Goal: Task Accomplishment & Management: Manage account settings

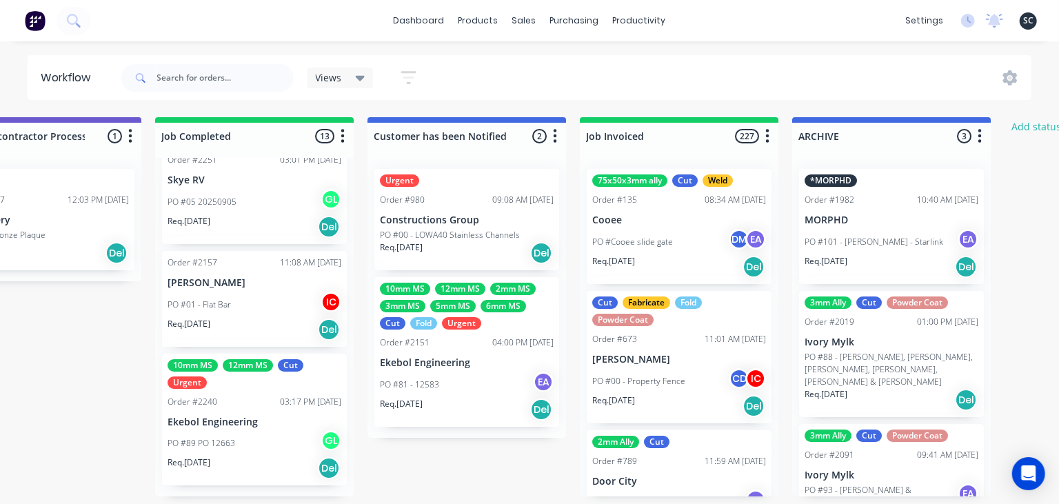
scroll to position [0, 4265]
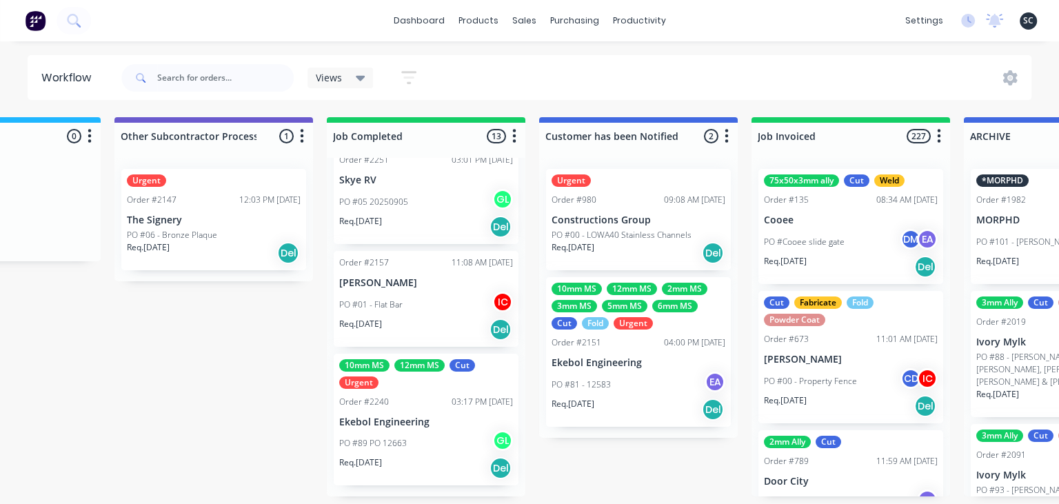
scroll to position [0, 3868]
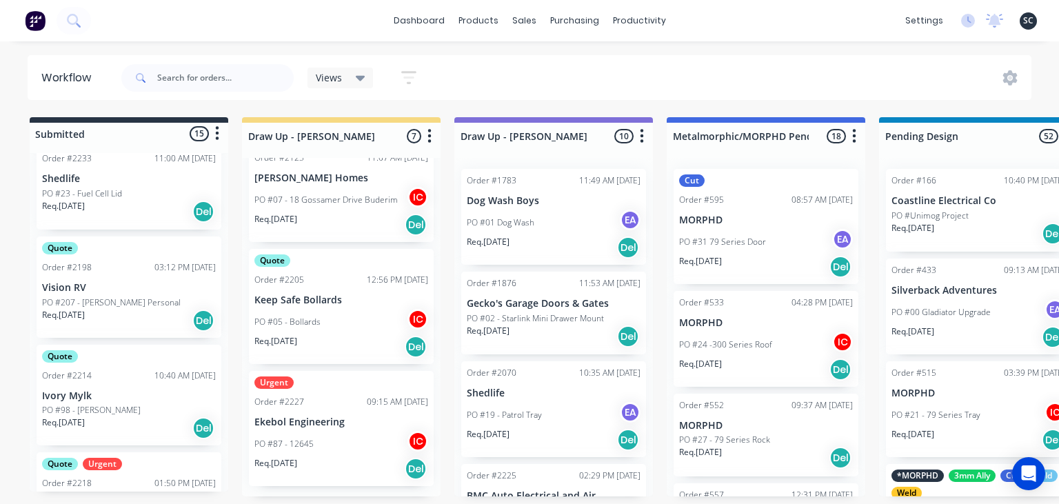
scroll to position [1315, 0]
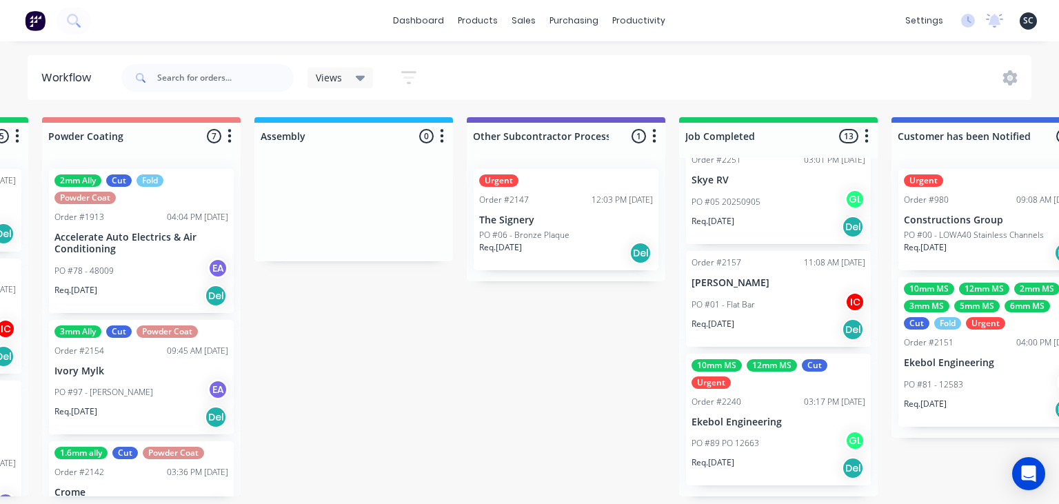
scroll to position [0, 3814]
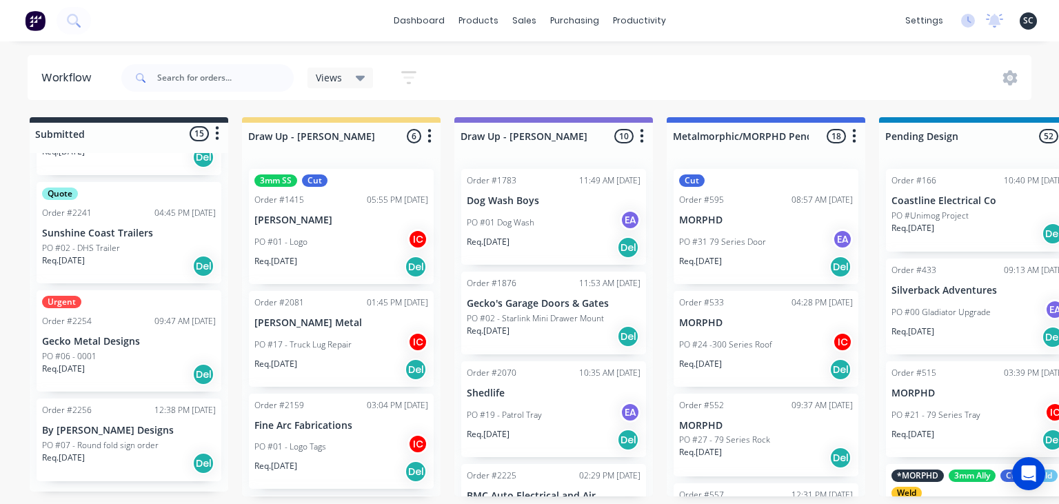
click at [462, 46] on div "dashboard products sales purchasing productivity dashboard products Product Cat…" at bounding box center [529, 210] width 1059 height 421
click at [484, 44] on div "dashboard products sales purchasing productivity dashboard products Product Cat…" at bounding box center [529, 210] width 1059 height 421
click at [470, 46] on div "dashboard products sales purchasing productivity dashboard products Product Cat…" at bounding box center [529, 210] width 1059 height 421
click at [454, 48] on div "dashboard products sales purchasing productivity dashboard products Product Cat…" at bounding box center [529, 210] width 1059 height 421
click at [463, 48] on div "dashboard products sales purchasing productivity dashboard products Product Cat…" at bounding box center [529, 210] width 1059 height 421
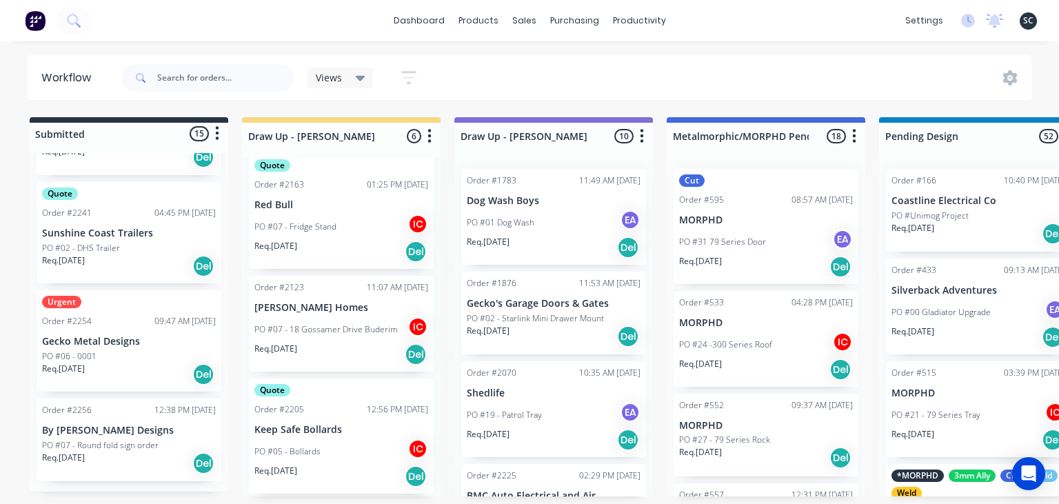
scroll to position [350, 0]
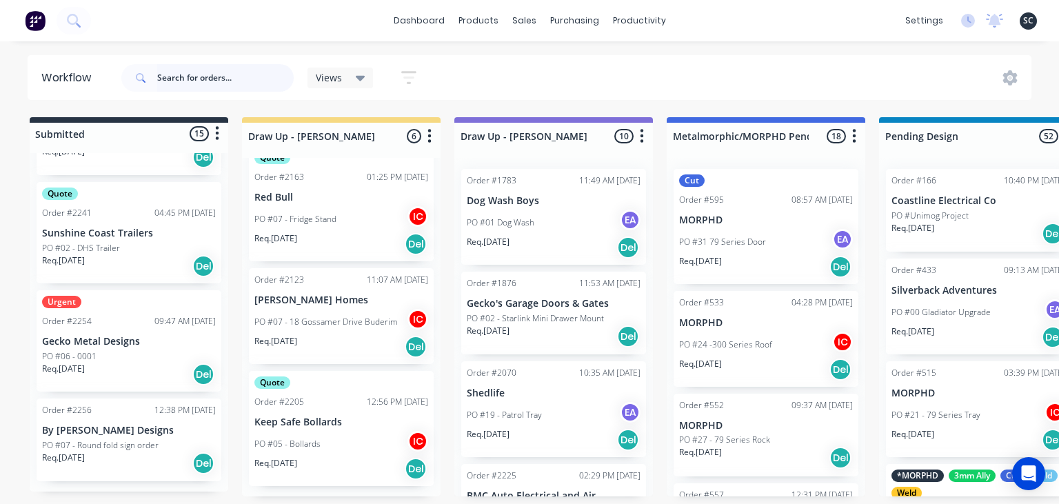
click at [217, 79] on input "text" at bounding box center [225, 78] width 137 height 28
type input "f"
type input "d"
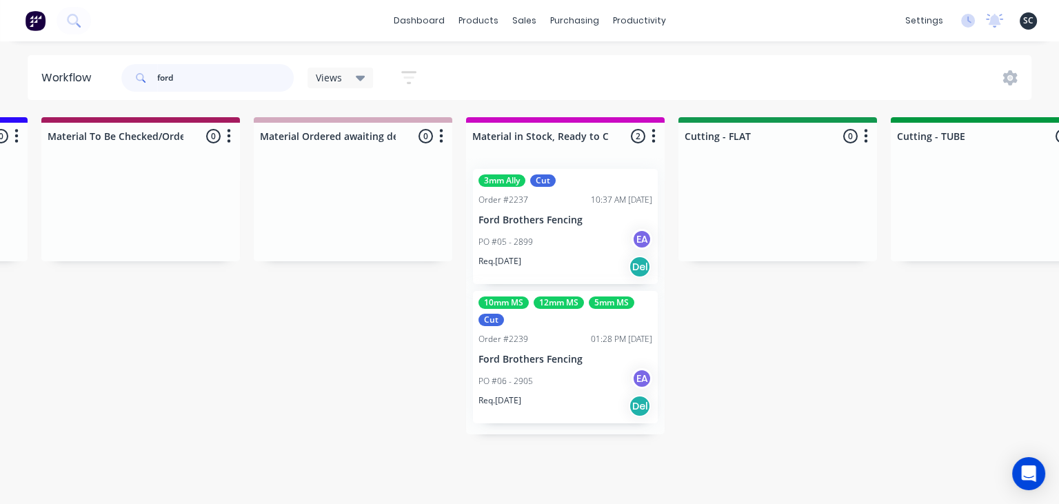
scroll to position [0, 1979]
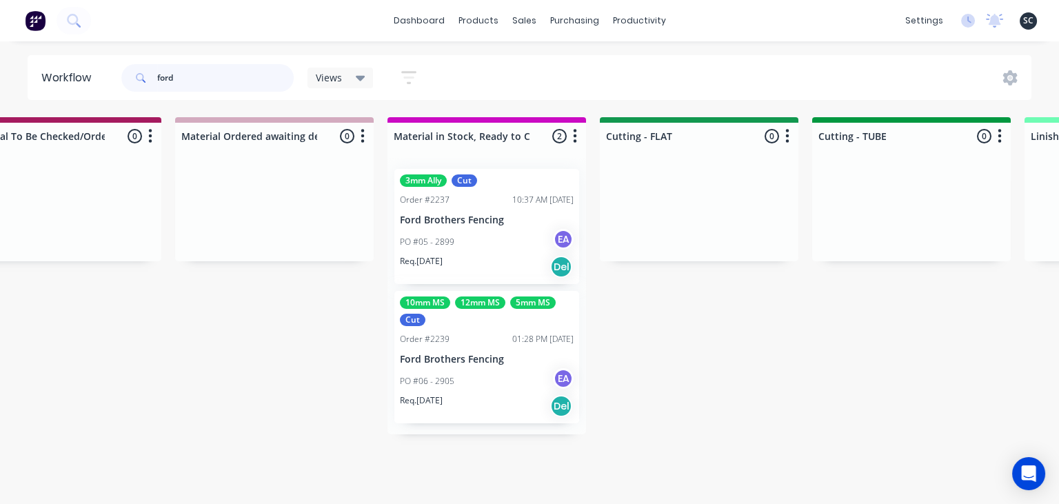
type input "ford"
click at [497, 232] on div "PO #05 - 2899 EA" at bounding box center [487, 242] width 174 height 26
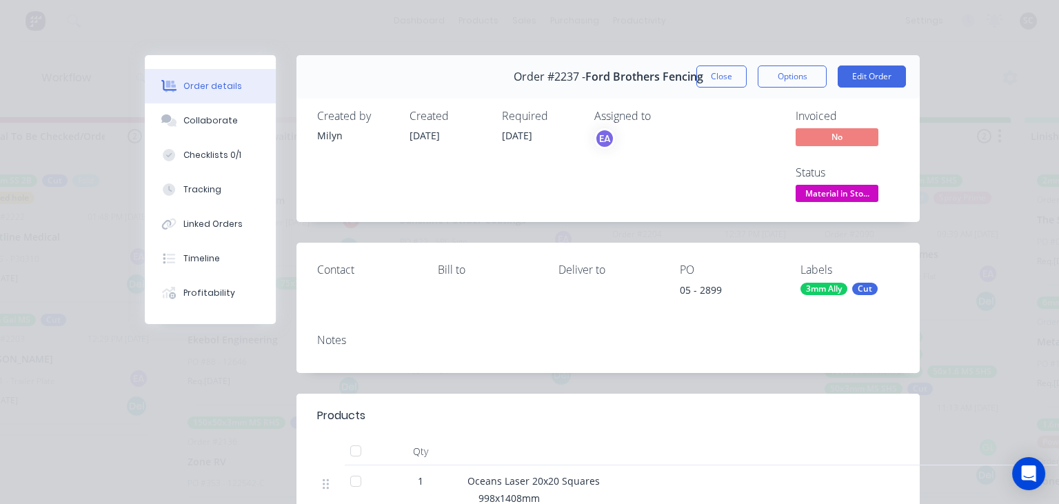
click at [975, 344] on div "Order details Collaborate Checklists 0/1 Tracking Linked Orders Timeline Profit…" at bounding box center [529, 252] width 1059 height 504
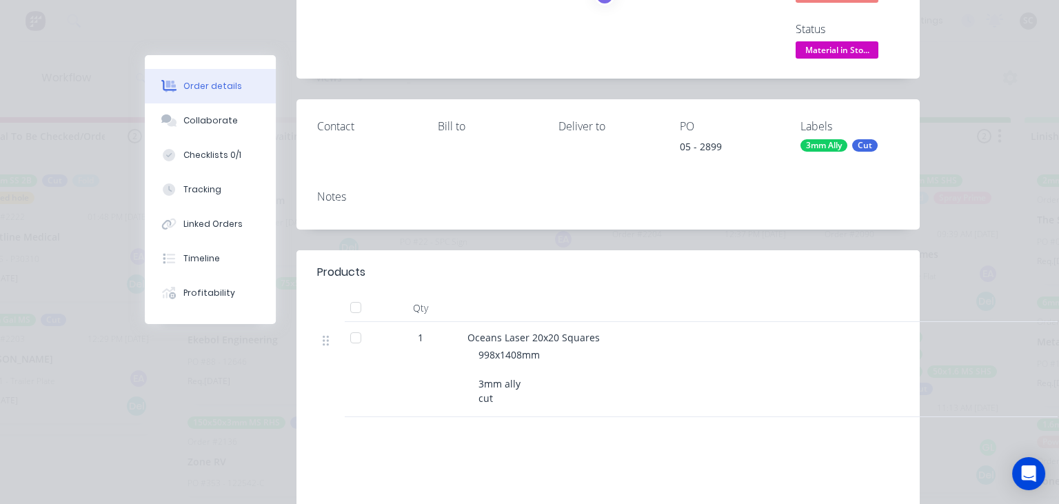
scroll to position [159, 0]
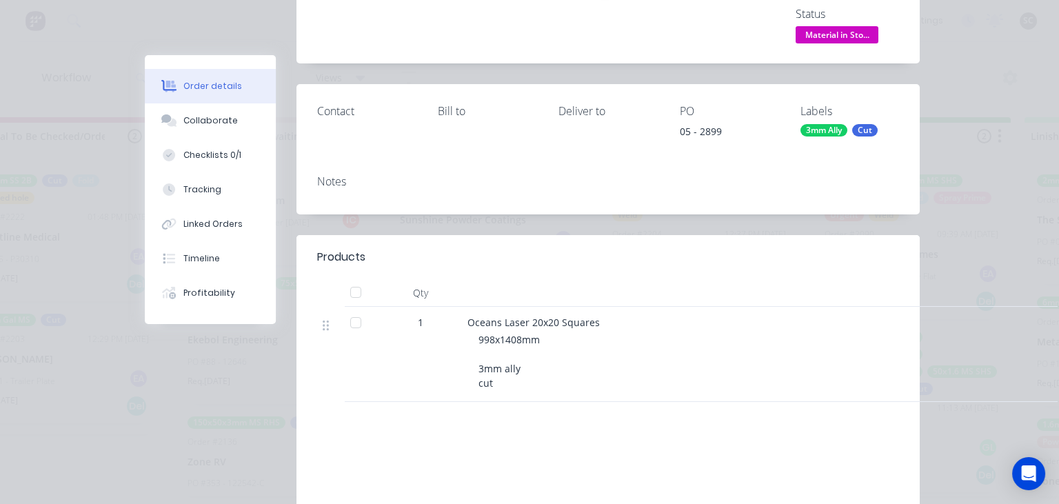
drag, startPoint x: 223, startPoint y: 123, endPoint x: 388, endPoint y: 159, distance: 168.6
click at [222, 123] on div "Collaborate" at bounding box center [210, 120] width 54 height 12
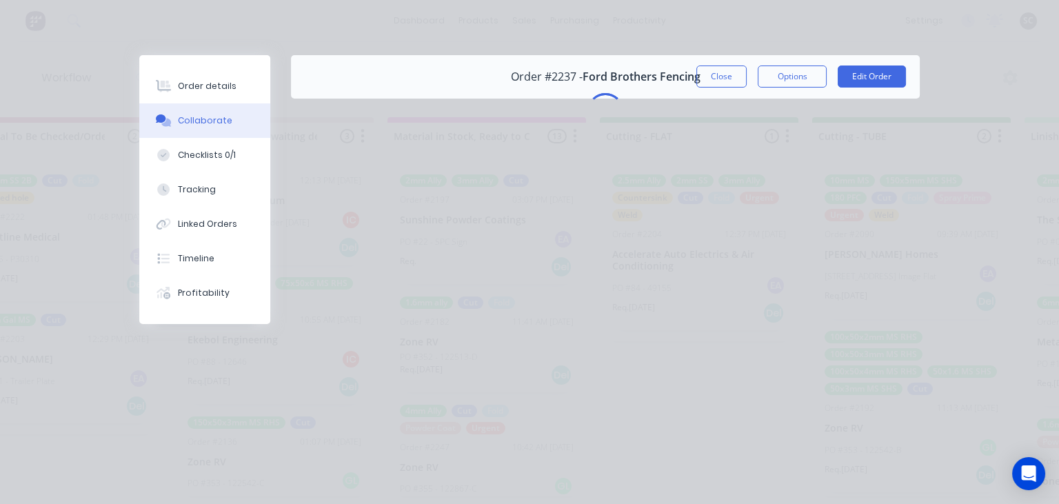
scroll to position [0, 0]
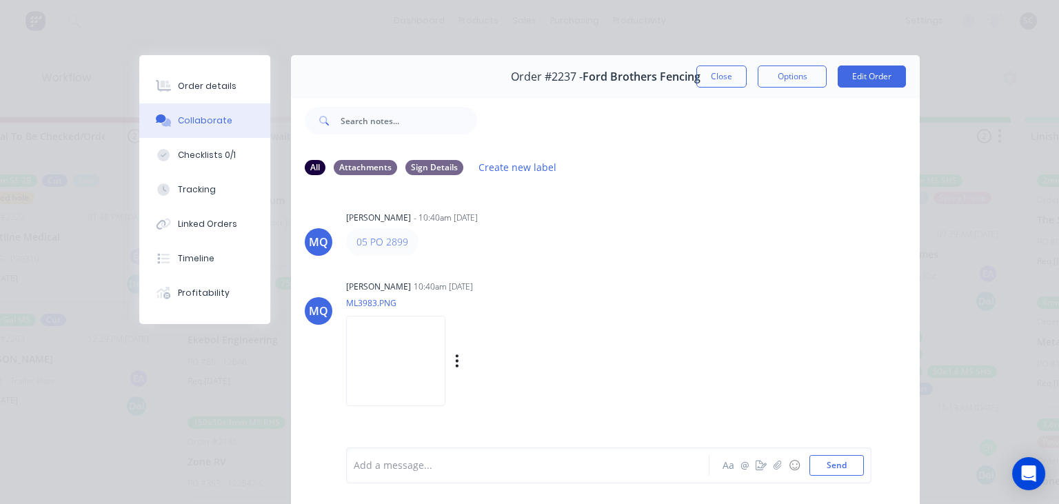
click at [599, 277] on div "Milyn Quinones 10:40am 04/09/25 ML3983.PNG Labels Download" at bounding box center [519, 339] width 346 height 124
click at [728, 84] on button "Close" at bounding box center [722, 77] width 50 height 22
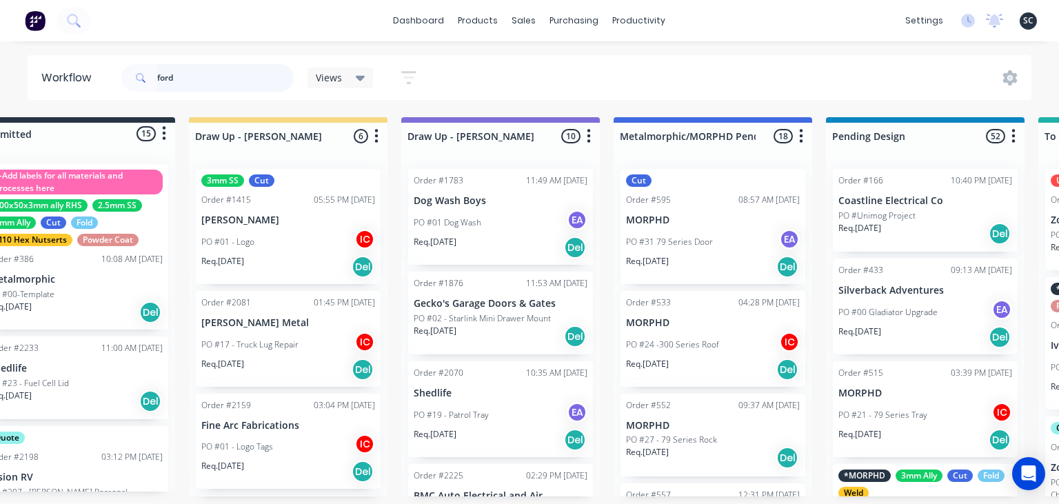
scroll to position [0, 50]
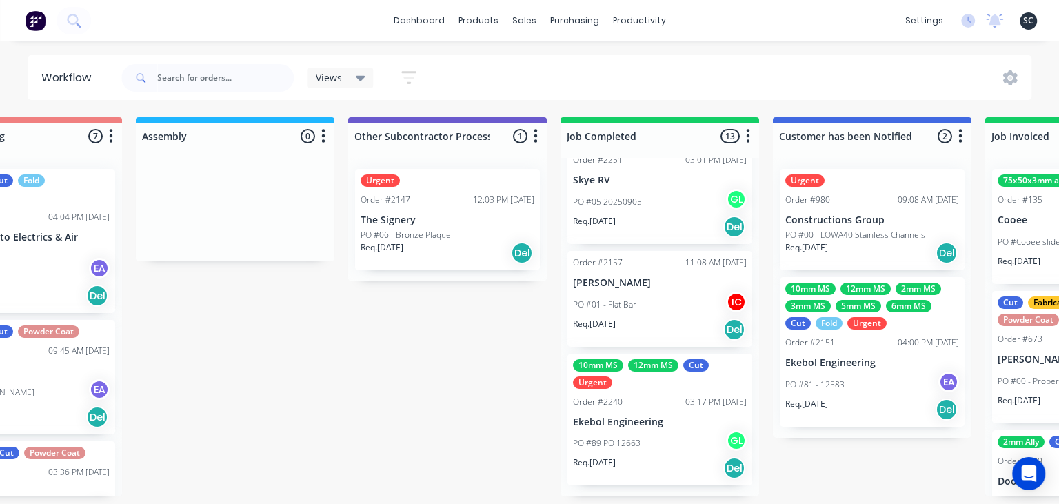
scroll to position [1315, 0]
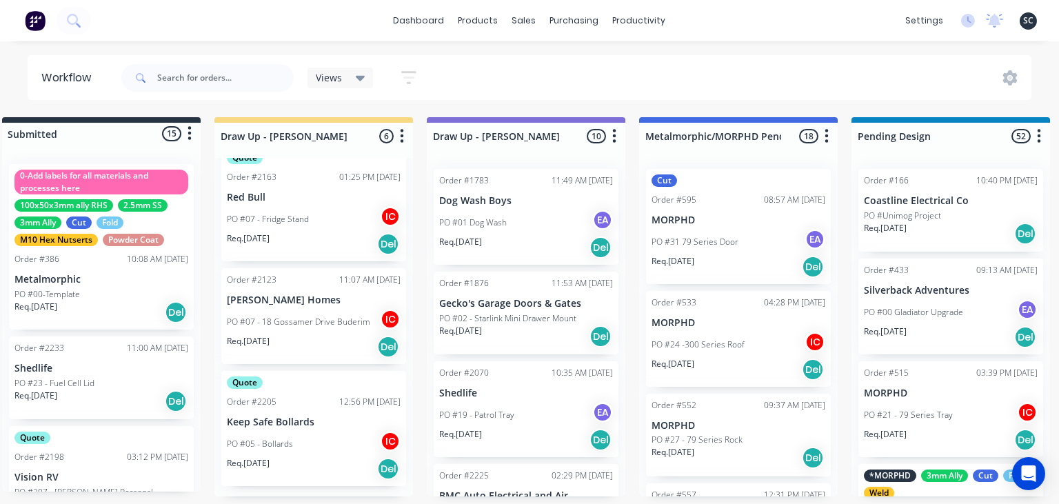
scroll to position [0, 19]
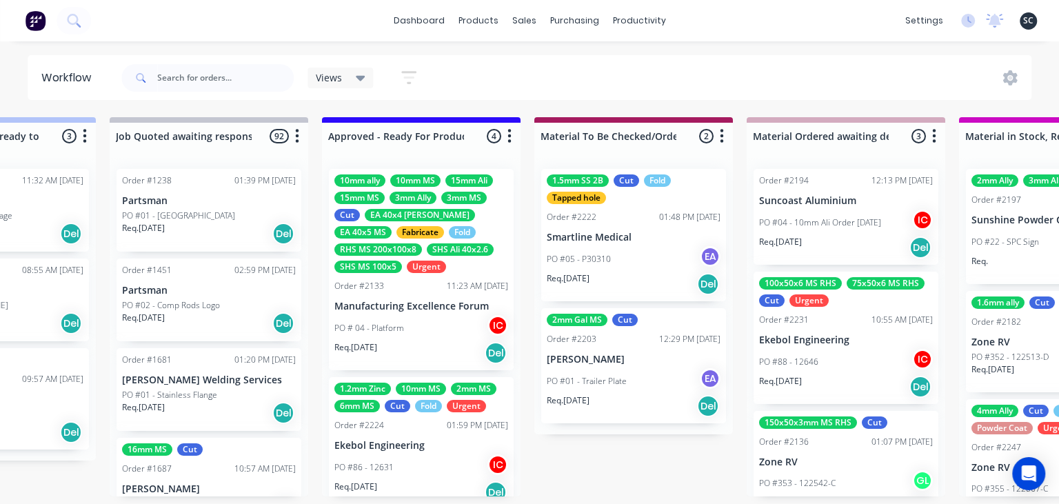
scroll to position [0, 1401]
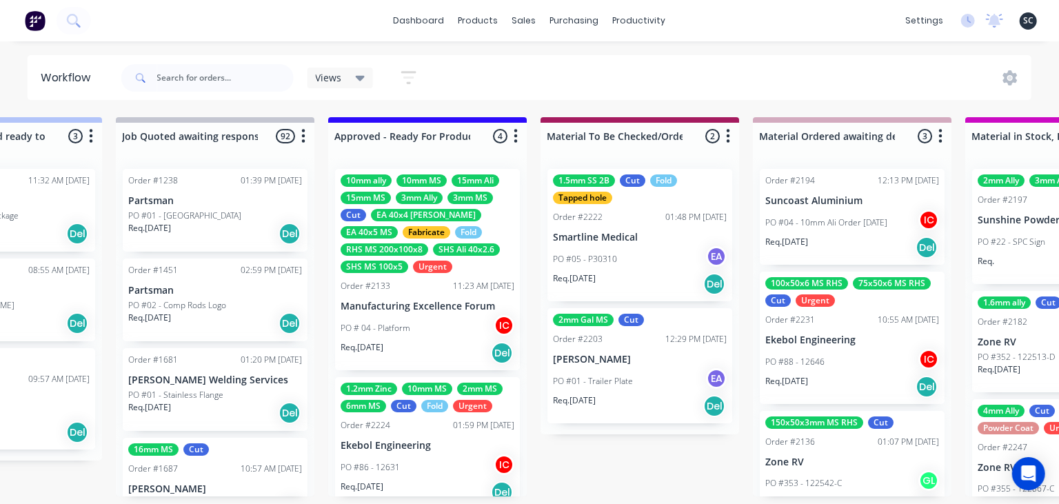
click at [419, 332] on div "PO # 04 - Platform IC" at bounding box center [428, 328] width 174 height 26
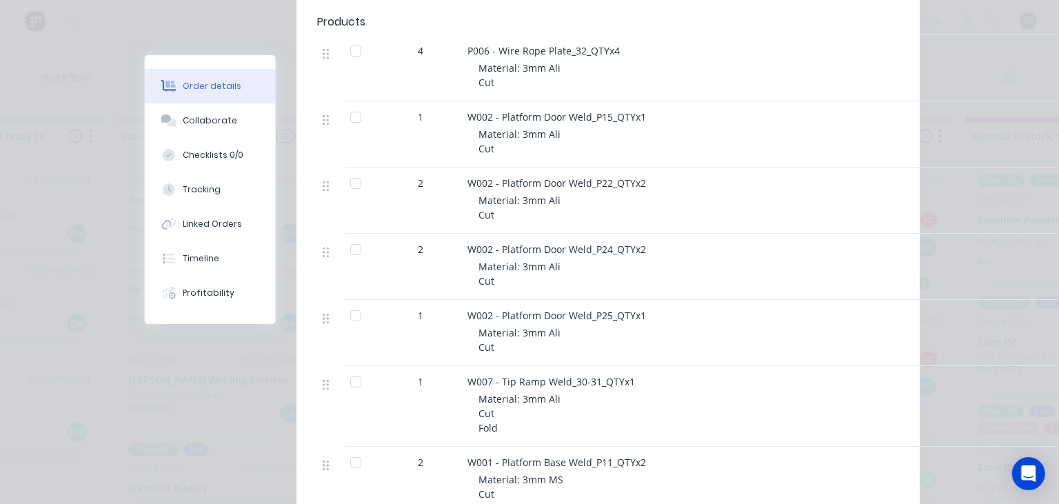
scroll to position [397, 0]
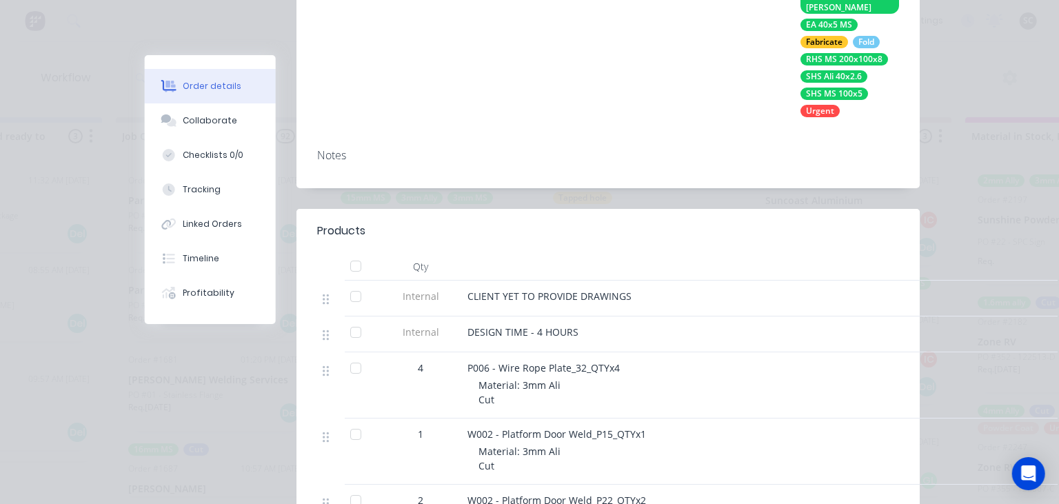
click at [212, 115] on div "Collaborate" at bounding box center [210, 120] width 54 height 12
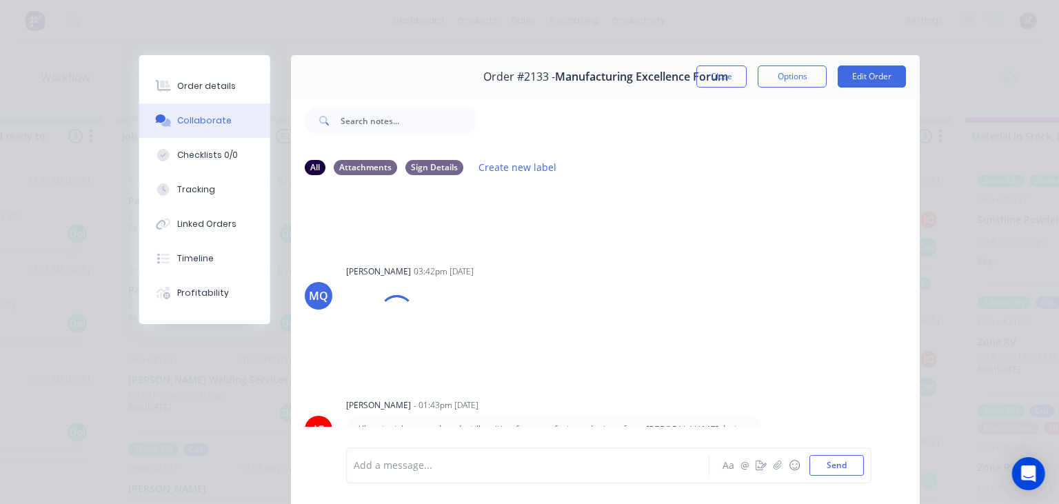
scroll to position [159, 0]
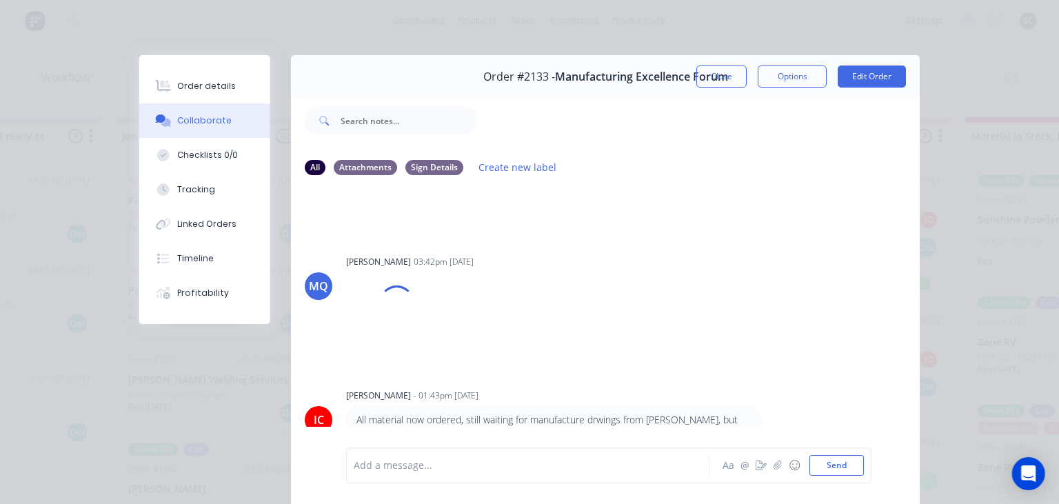
click at [724, 83] on button "Close" at bounding box center [722, 77] width 50 height 22
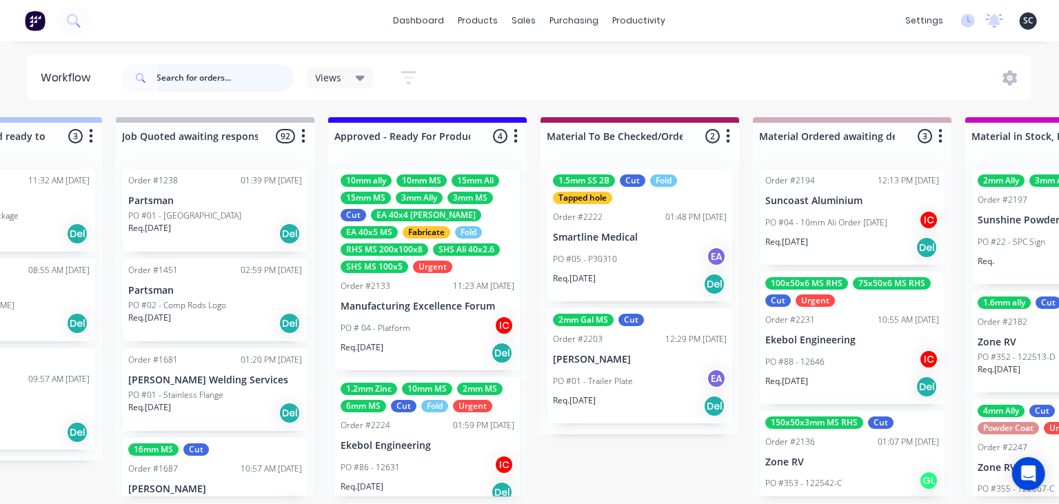
click at [204, 83] on input "text" at bounding box center [225, 78] width 137 height 28
type input "manufacturing"
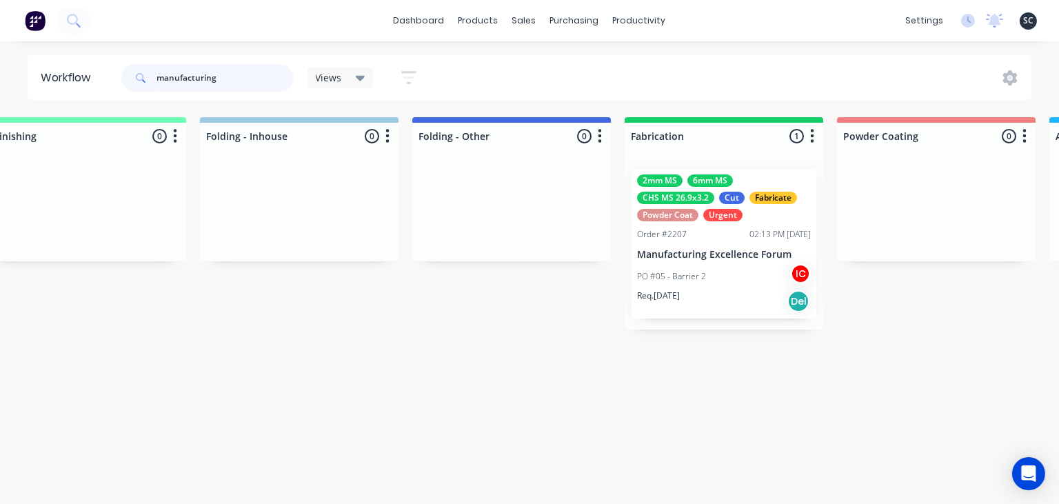
scroll to position [0, 3022]
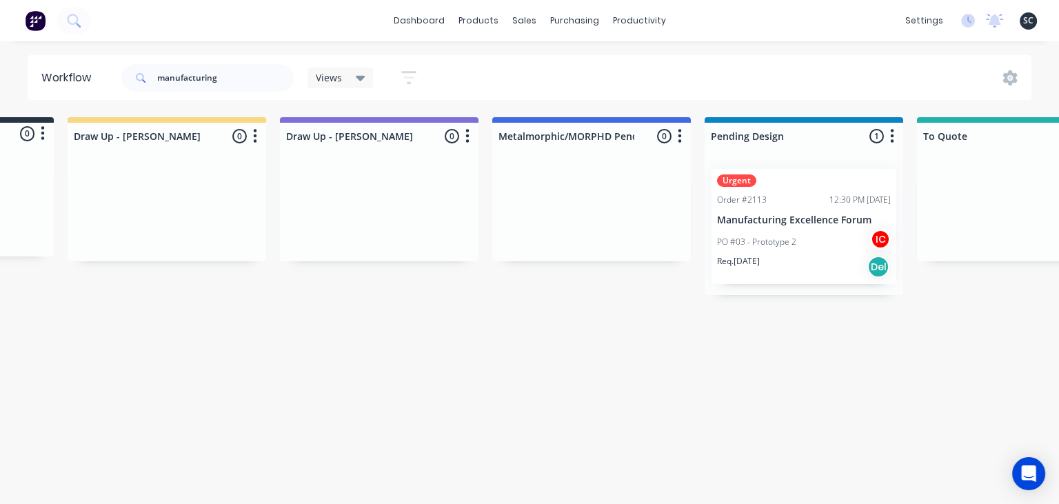
scroll to position [0, 166]
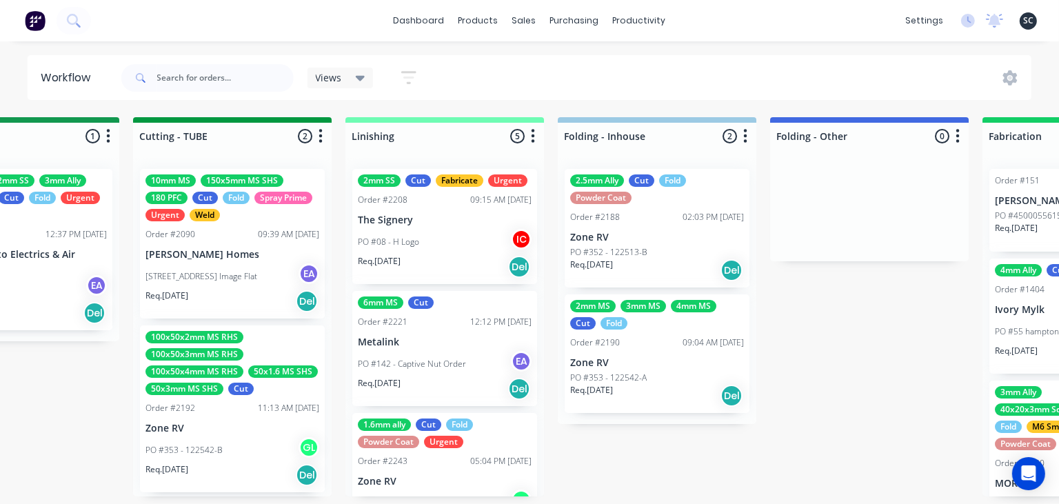
scroll to position [0, 2678]
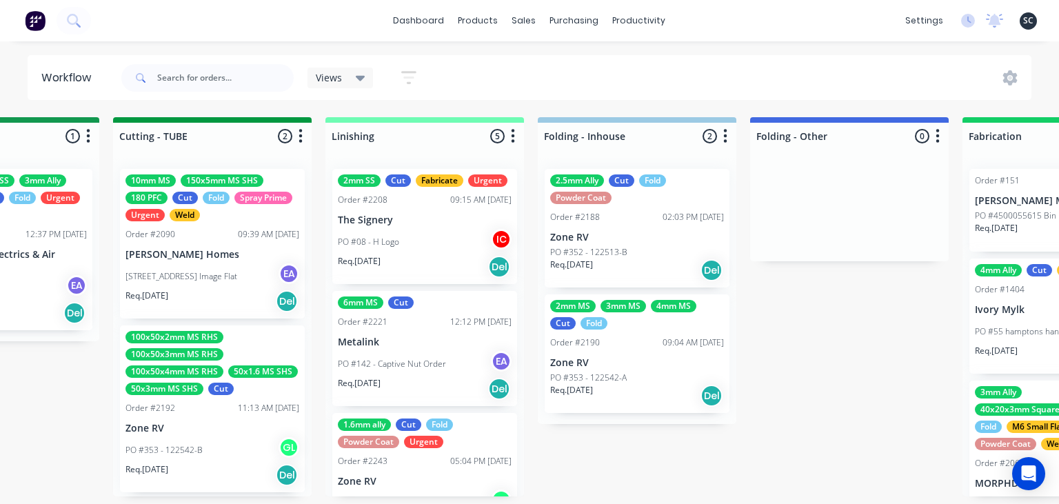
drag, startPoint x: 883, startPoint y: 392, endPoint x: 699, endPoint y: 366, distance: 186.0
click at [882, 393] on div "Submitted 15 Status colour #273444 hex #273444 Save Cancel Summaries Total orde…" at bounding box center [61, 306] width 5501 height 379
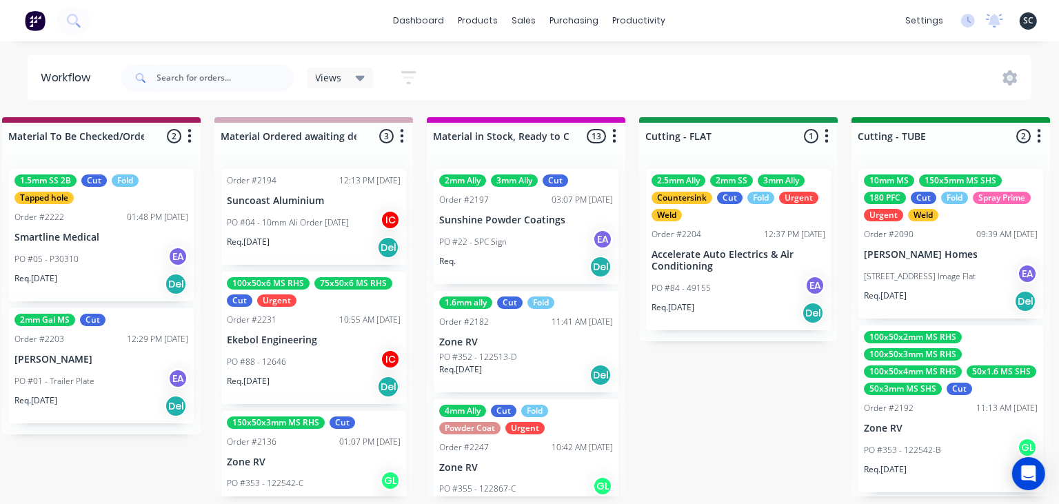
scroll to position [0, 1931]
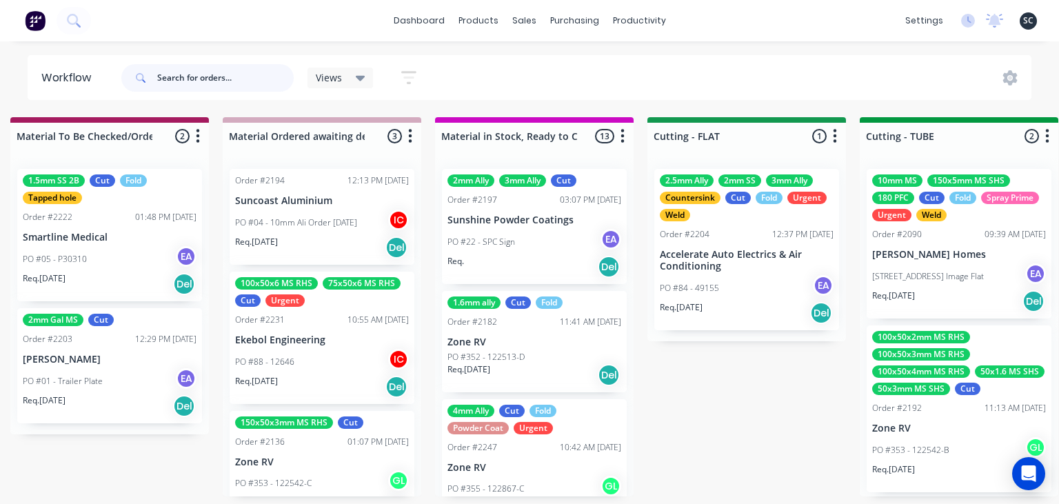
click at [228, 79] on input "text" at bounding box center [225, 78] width 137 height 28
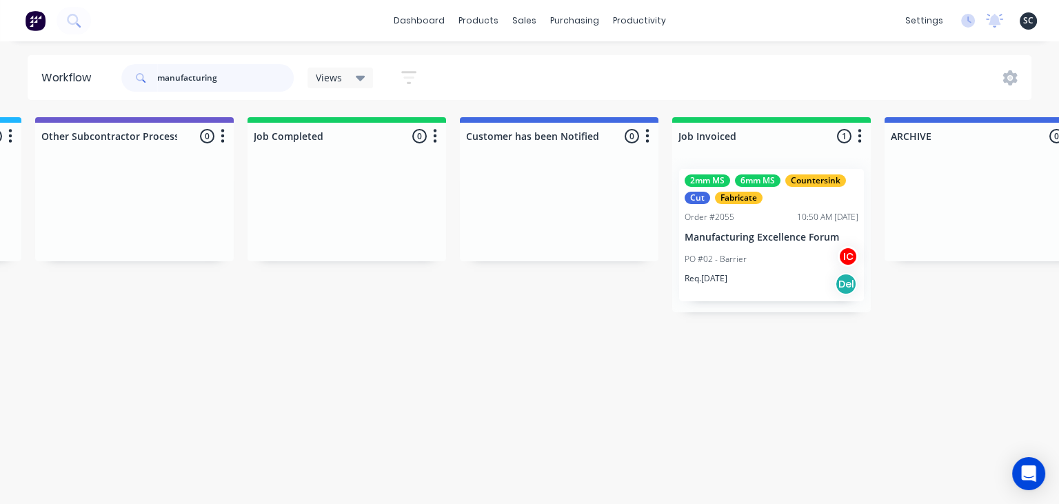
scroll to position [0, 4246]
drag, startPoint x: 222, startPoint y: 79, endPoint x: 68, endPoint y: 81, distance: 154.5
click at [157, 81] on input "manufacturing" at bounding box center [225, 78] width 137 height 28
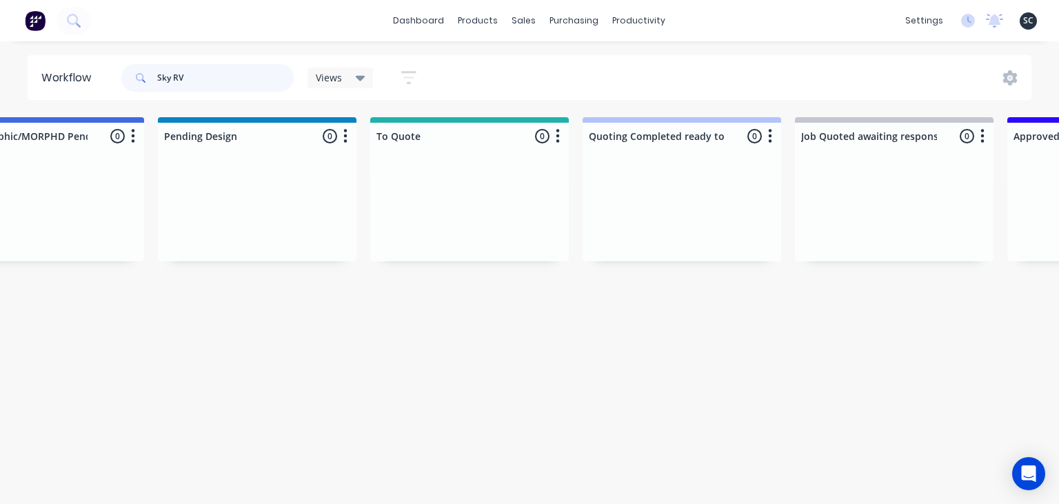
scroll to position [0, 681]
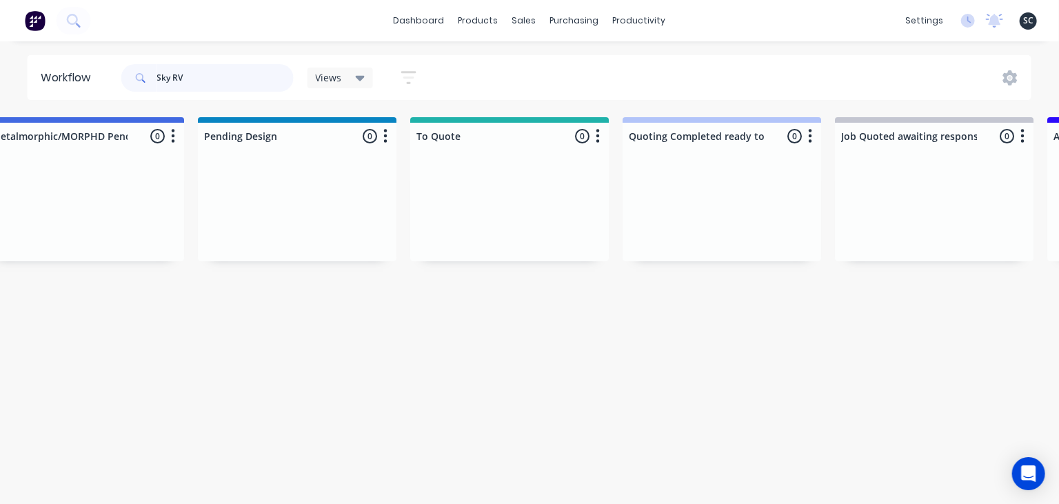
click at [232, 77] on input "Sky RV" at bounding box center [225, 78] width 137 height 28
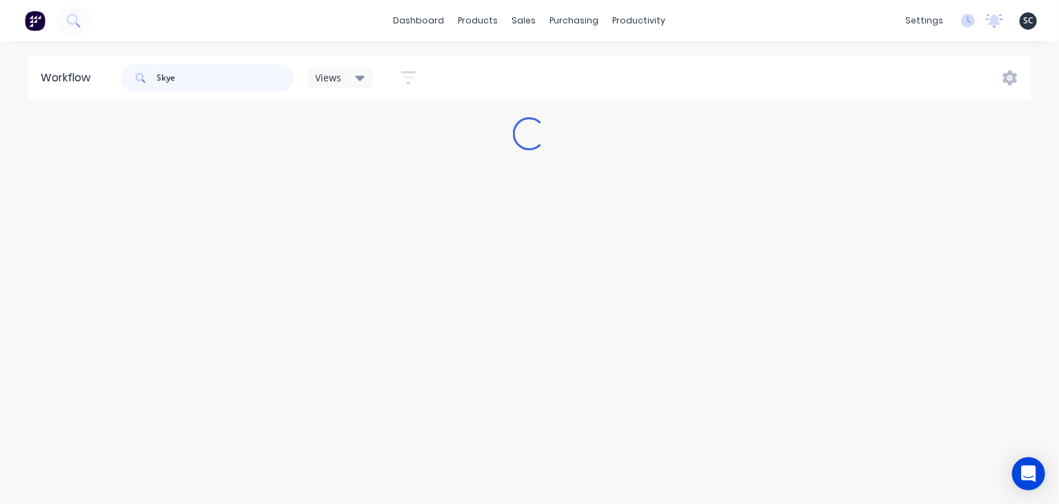
scroll to position [0, 0]
type input "Skye"
drag, startPoint x: 274, startPoint y: 499, endPoint x: 281, endPoint y: 499, distance: 7.6
click at [281, 421] on html "dashboard products sales purchasing productivity dashboard products Product Cat…" at bounding box center [529, 210] width 1059 height 421
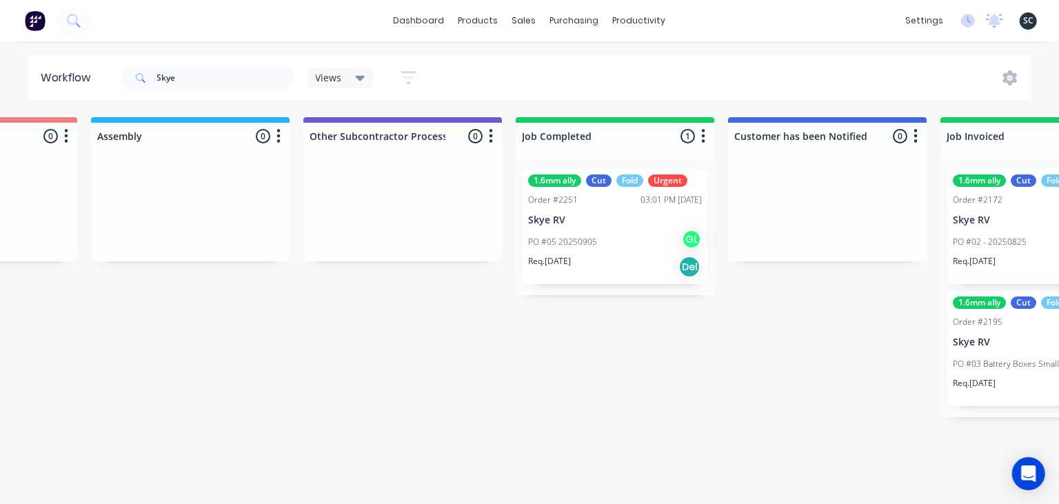
scroll to position [0, 4065]
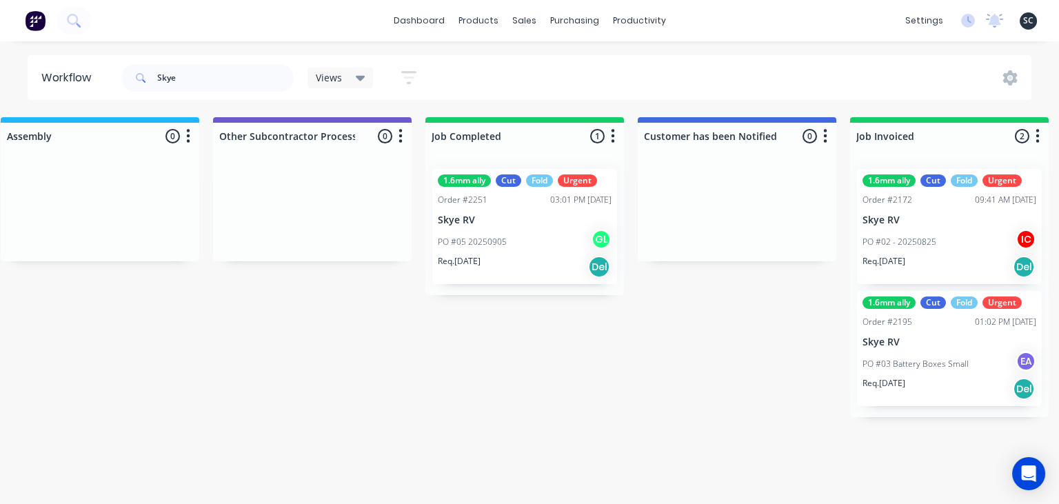
click at [548, 241] on div "PO #05 20250905 GL" at bounding box center [525, 242] width 174 height 26
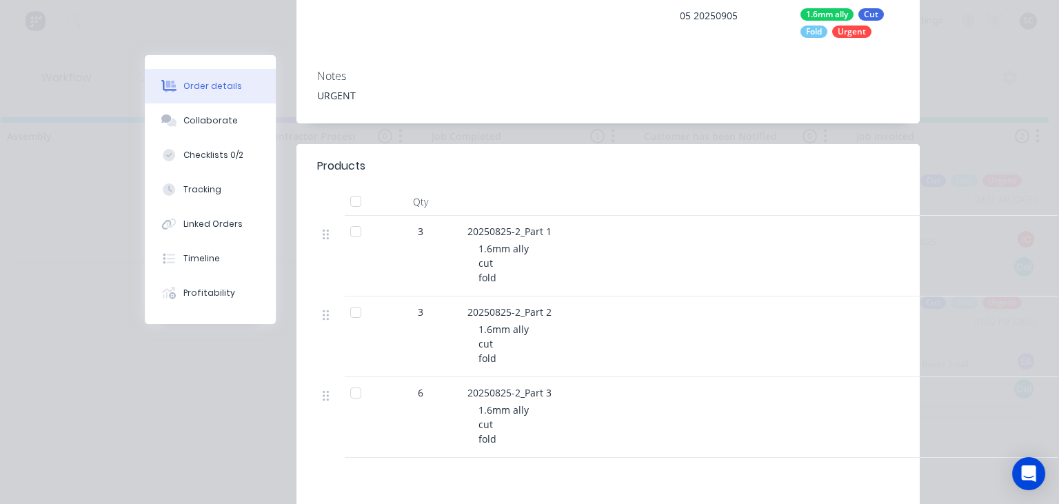
scroll to position [317, 0]
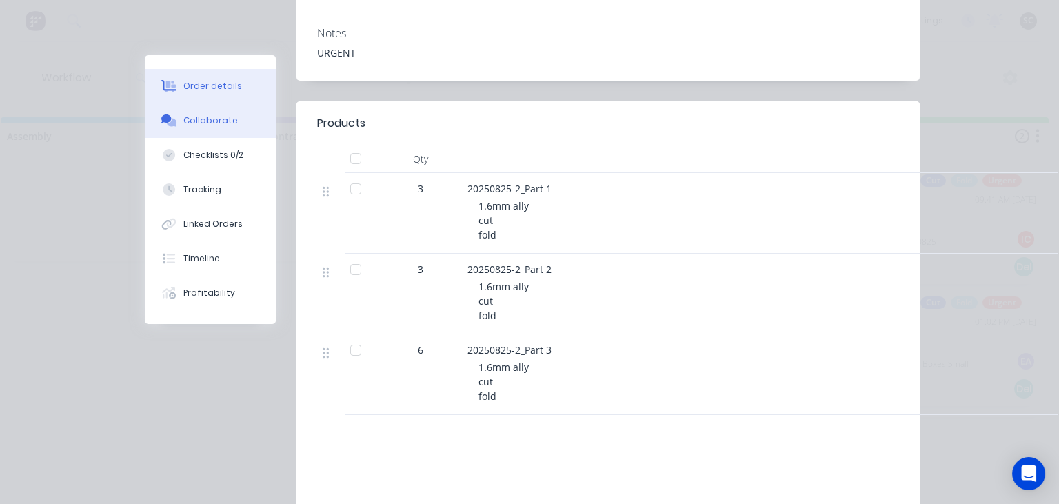
click at [232, 126] on button "Collaborate" at bounding box center [210, 120] width 131 height 34
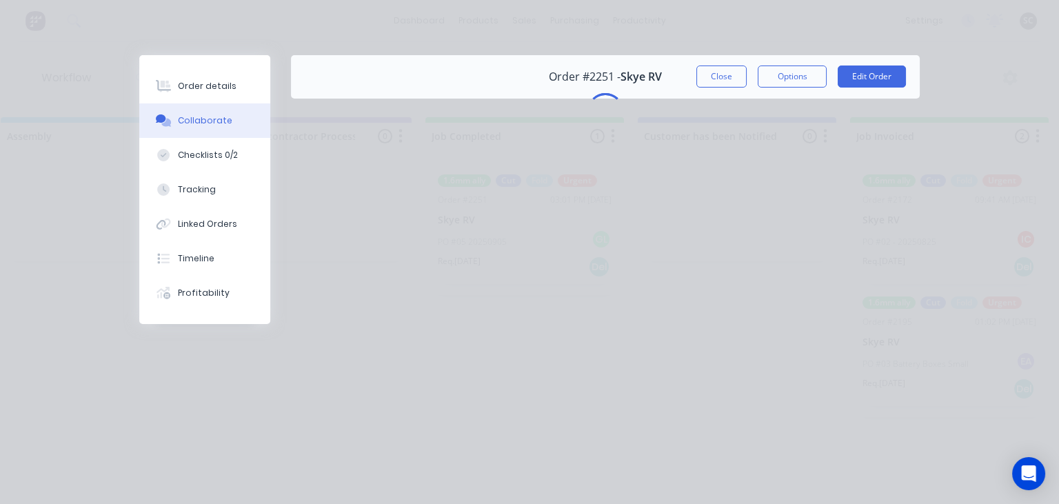
scroll to position [0, 0]
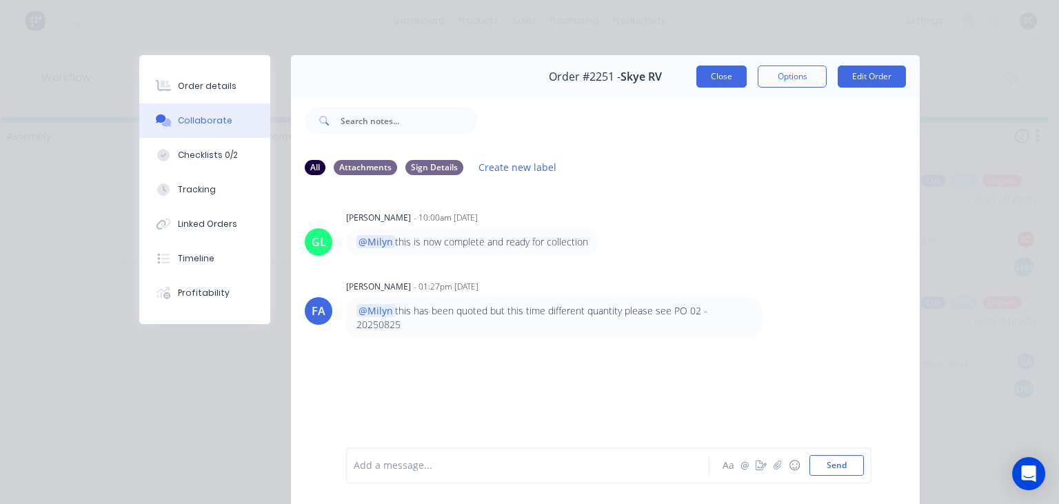
click at [721, 80] on button "Close" at bounding box center [722, 77] width 50 height 22
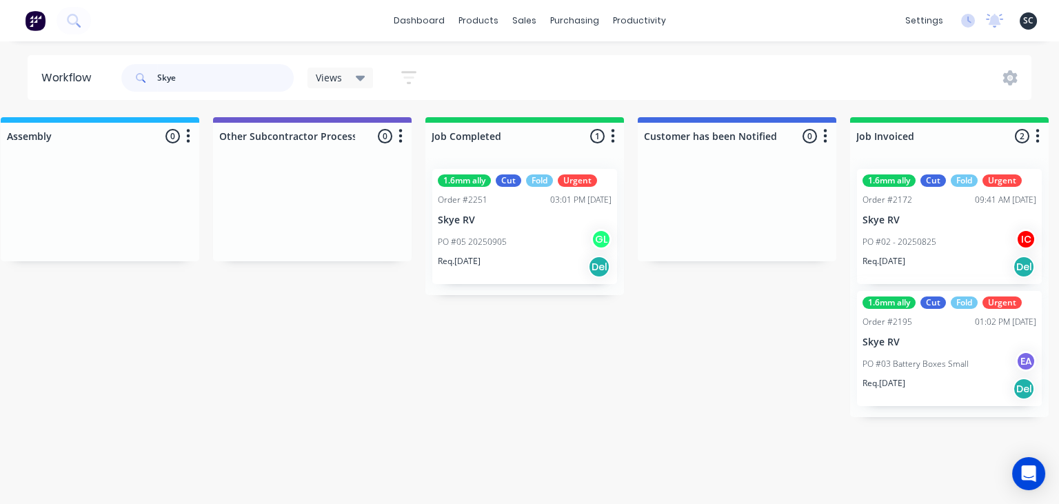
drag, startPoint x: 167, startPoint y: 81, endPoint x: 152, endPoint y: 81, distance: 15.2
click at [157, 81] on input "Skye" at bounding box center [225, 78] width 137 height 28
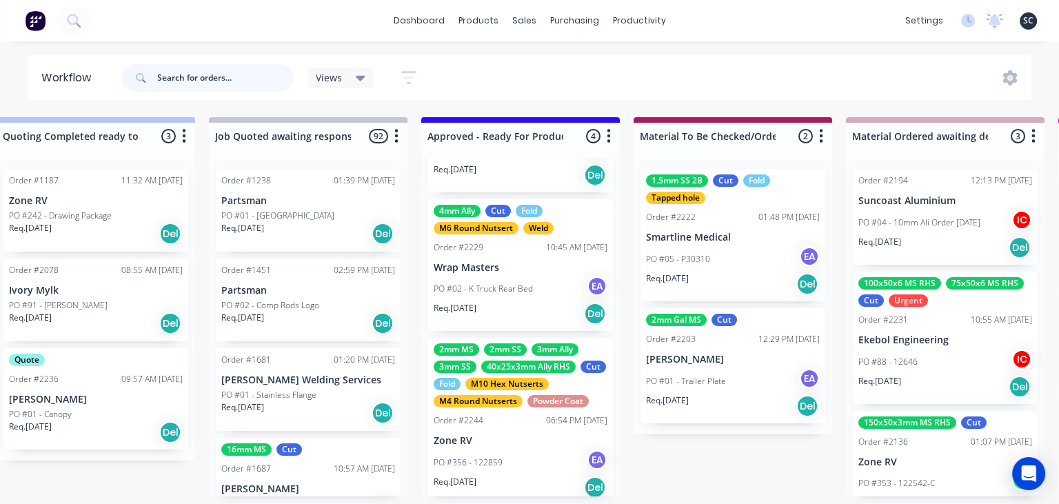
scroll to position [337, 0]
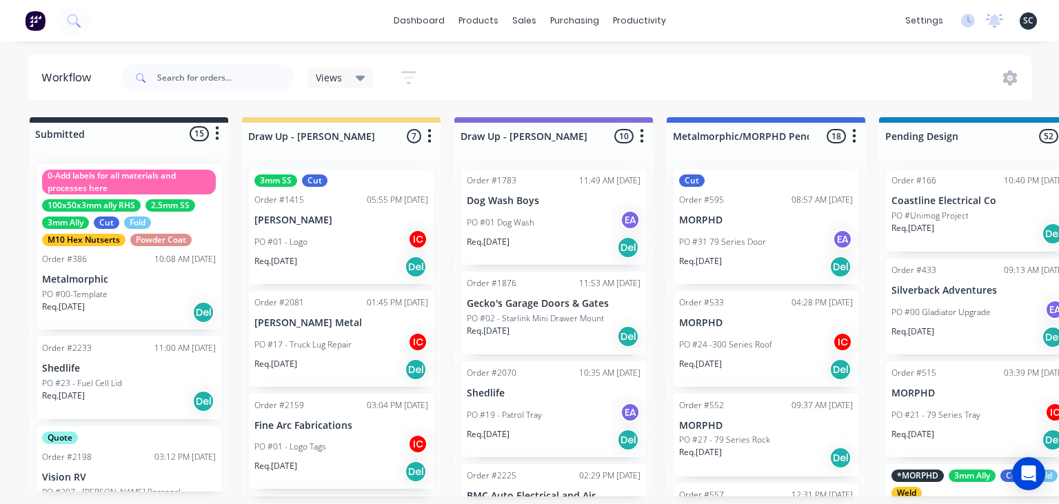
scroll to position [337, 0]
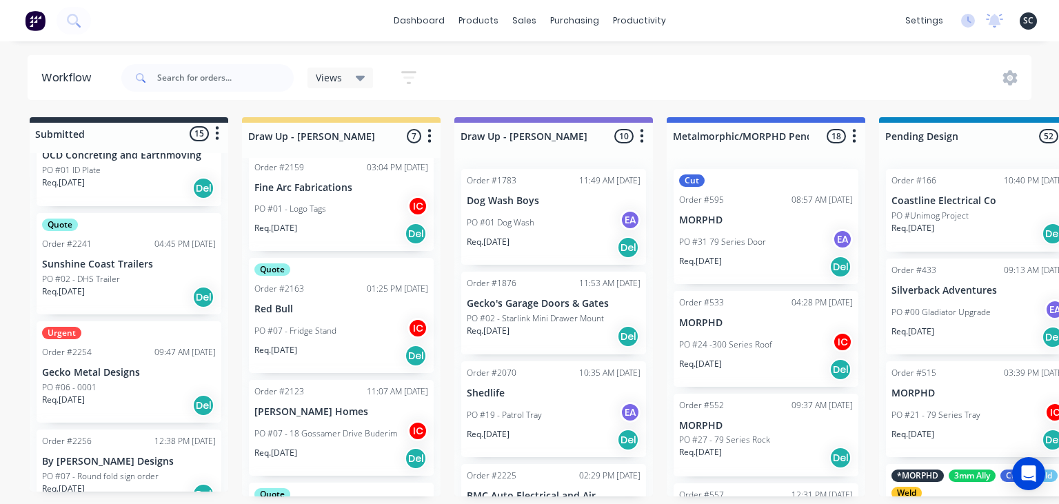
scroll to position [472, 0]
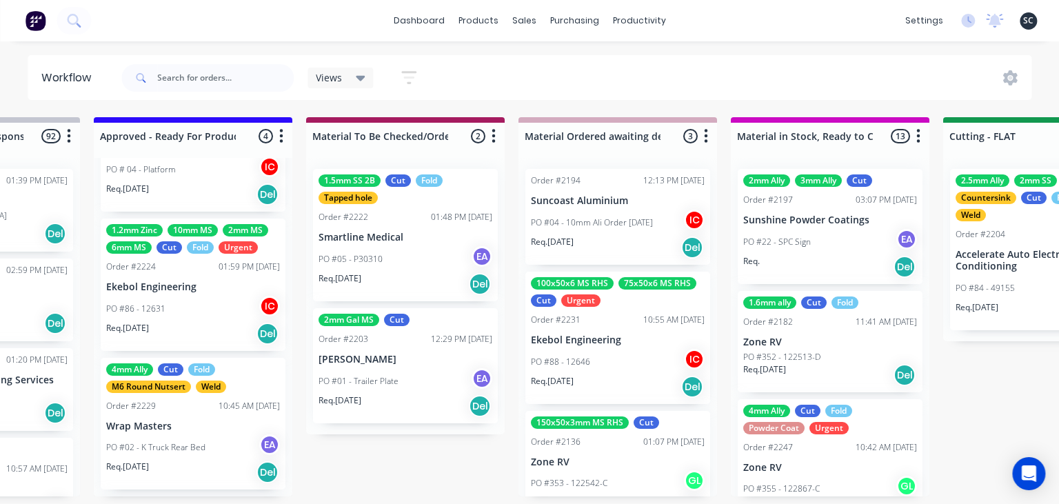
scroll to position [238, 0]
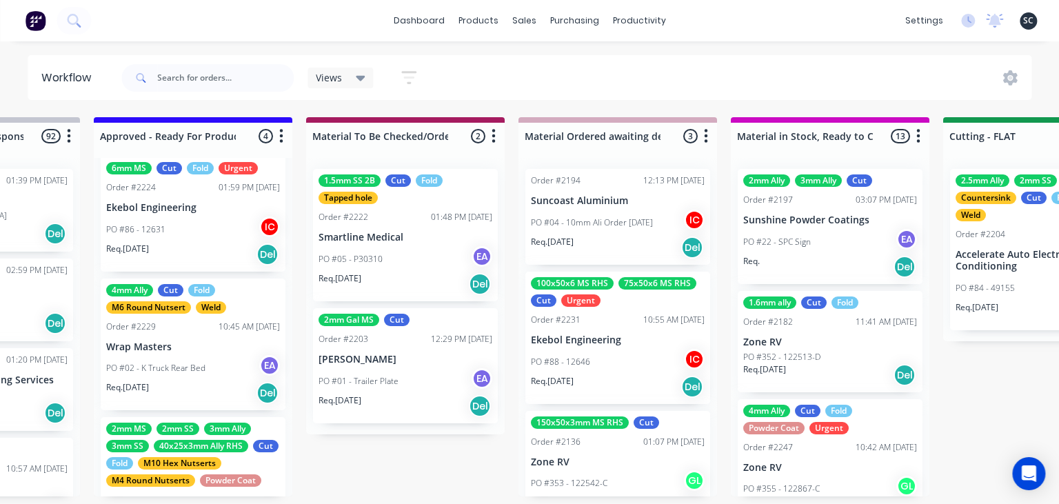
click at [161, 217] on div "PO #86 - 12631 IC" at bounding box center [193, 230] width 174 height 26
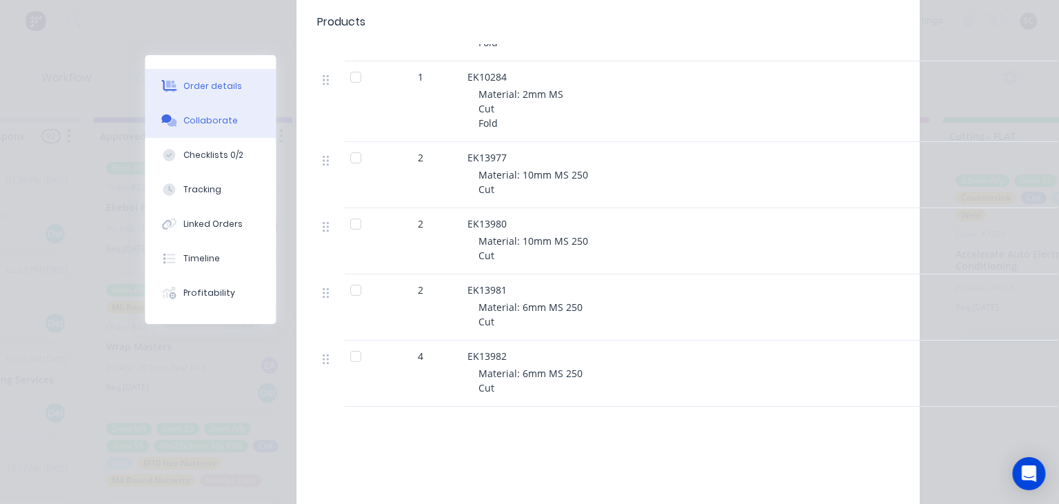
scroll to position [556, 0]
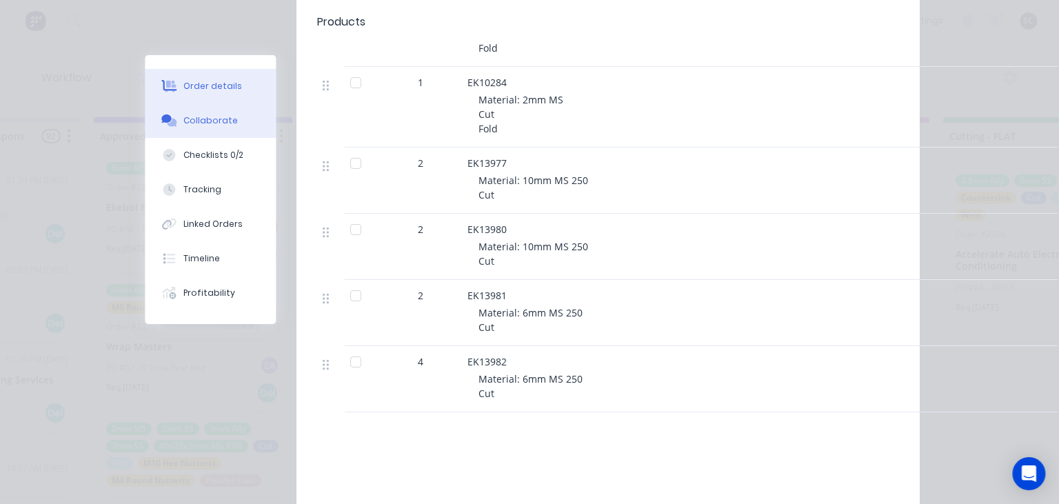
click at [236, 126] on button "Collaborate" at bounding box center [210, 120] width 131 height 34
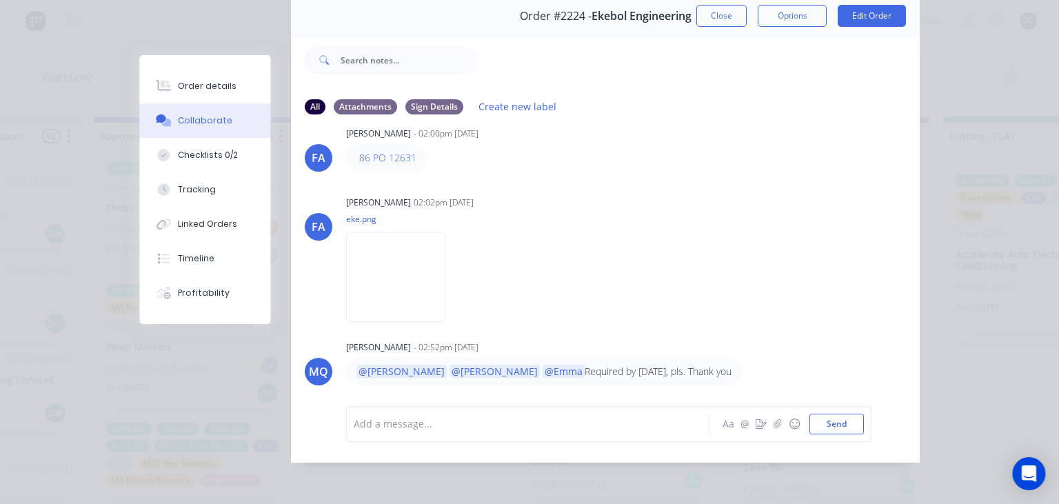
scroll to position [61, 0]
click at [717, 12] on button "Close" at bounding box center [722, 15] width 50 height 22
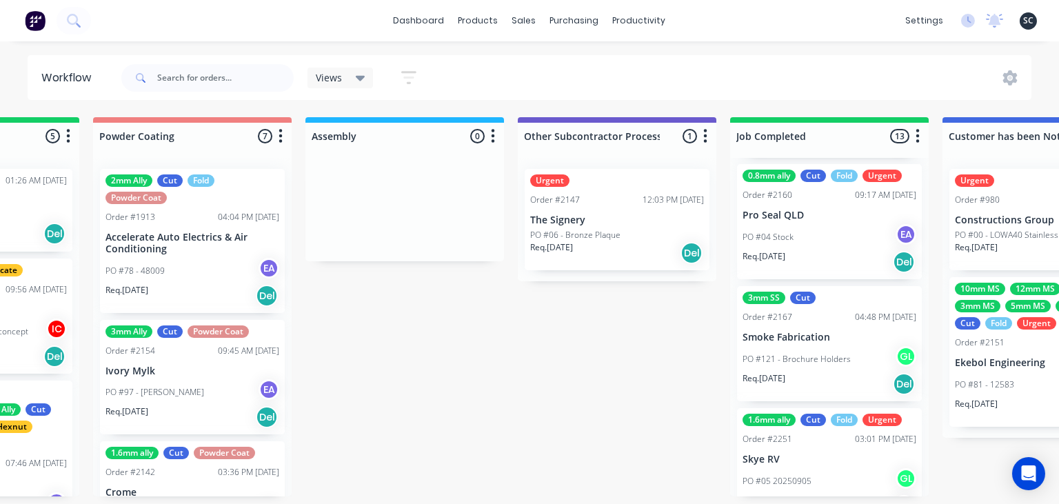
scroll to position [997, 0]
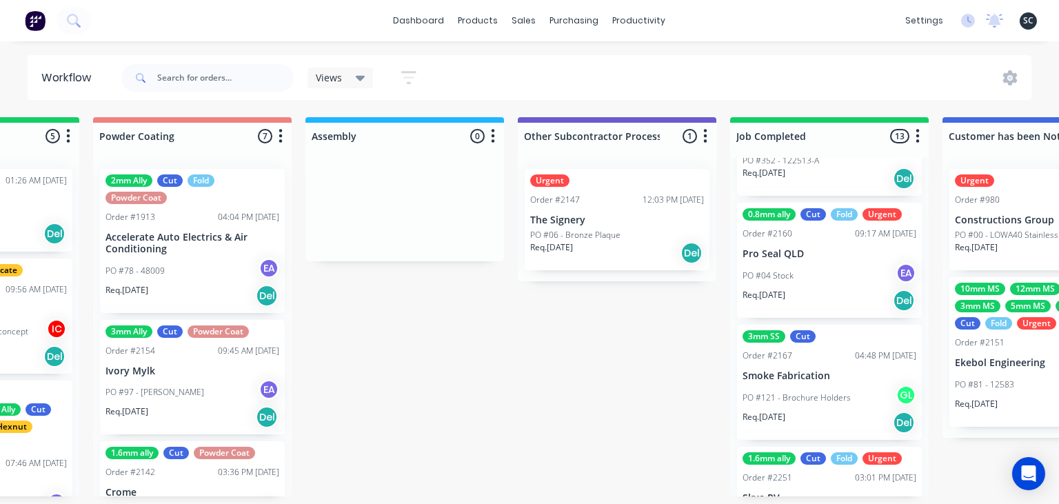
click at [837, 382] on div "3mm SS Cut Order #2167 04:48 PM 25/08/25 Smoke Fabrication PO #121 - Brochure H…" at bounding box center [829, 382] width 185 height 115
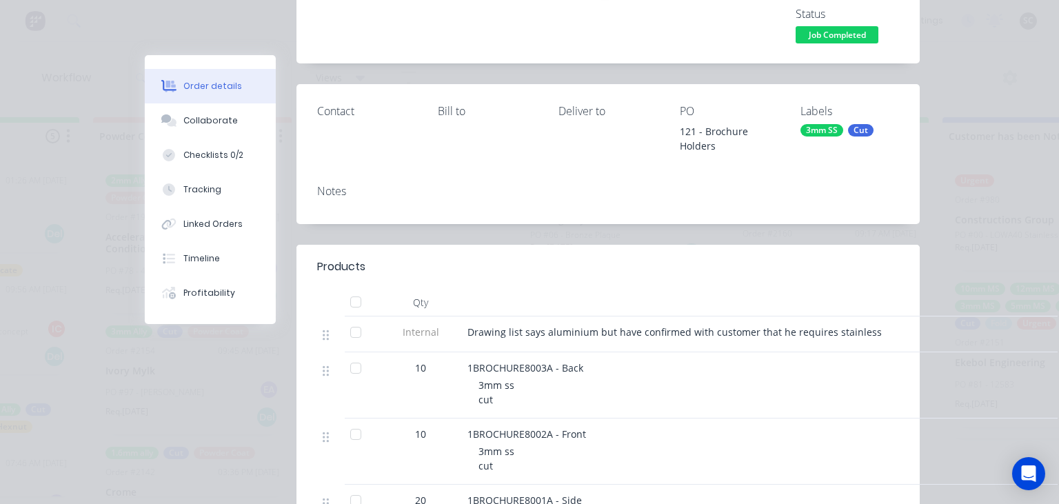
scroll to position [397, 0]
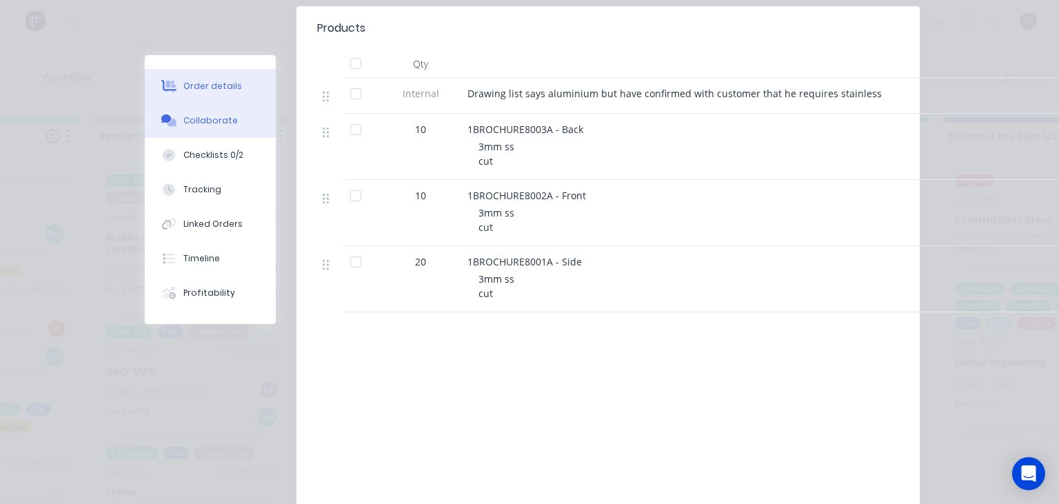
click at [211, 136] on button "Collaborate" at bounding box center [210, 120] width 131 height 34
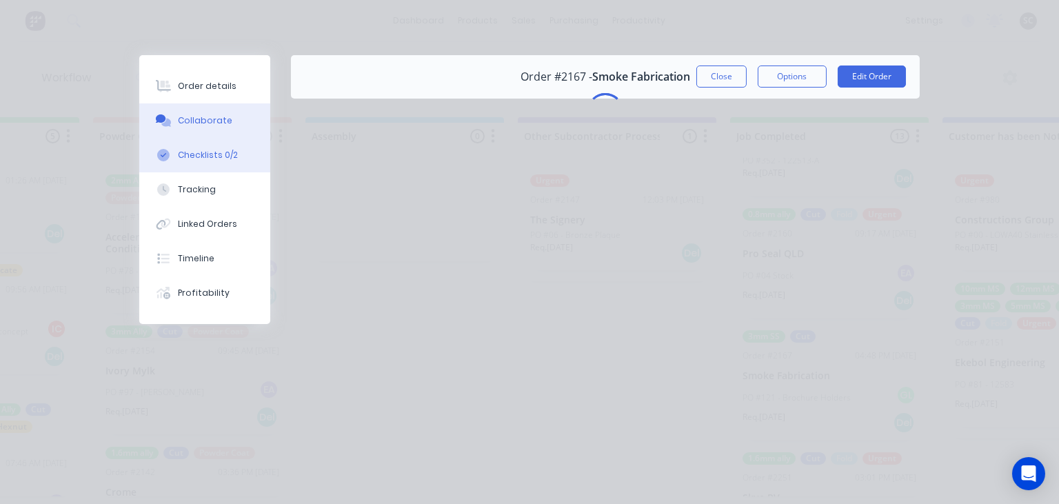
scroll to position [0, 0]
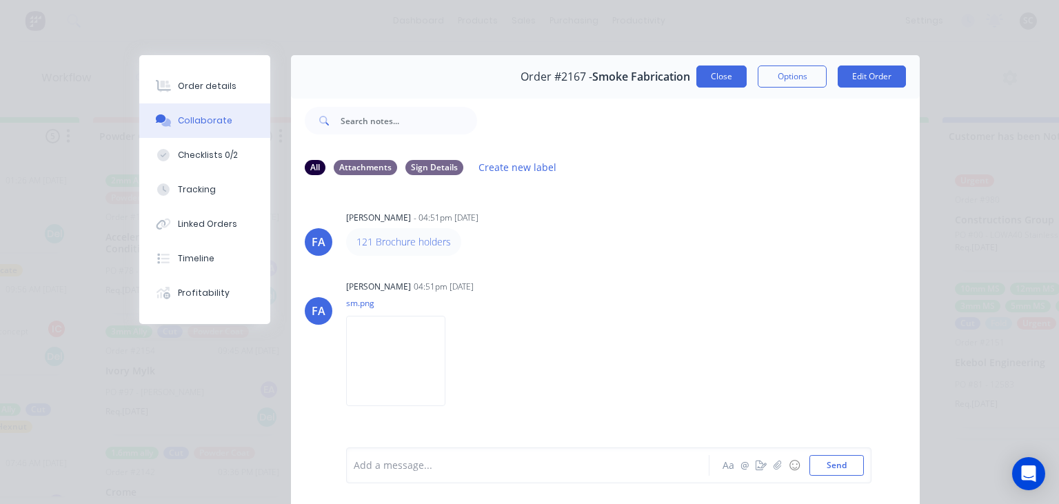
click at [717, 70] on button "Close" at bounding box center [722, 77] width 50 height 22
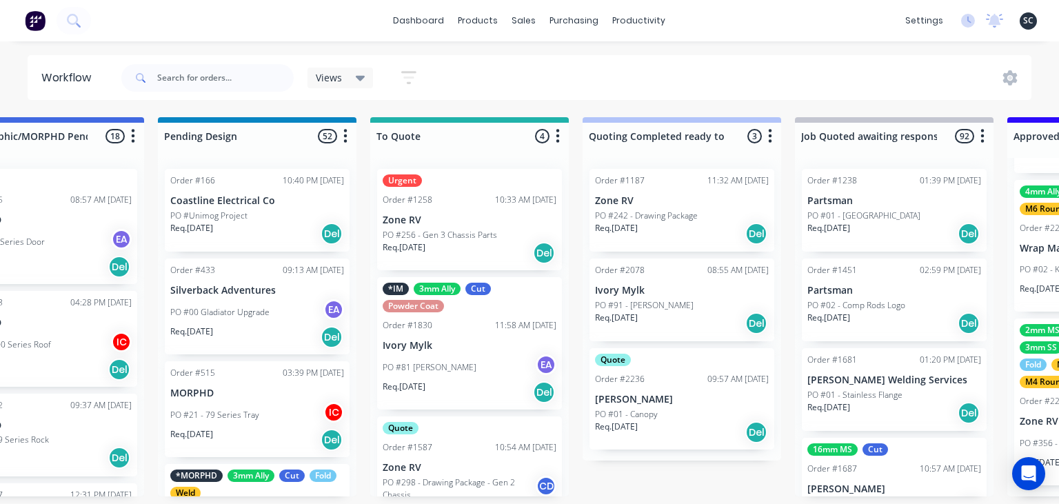
scroll to position [0, 3761]
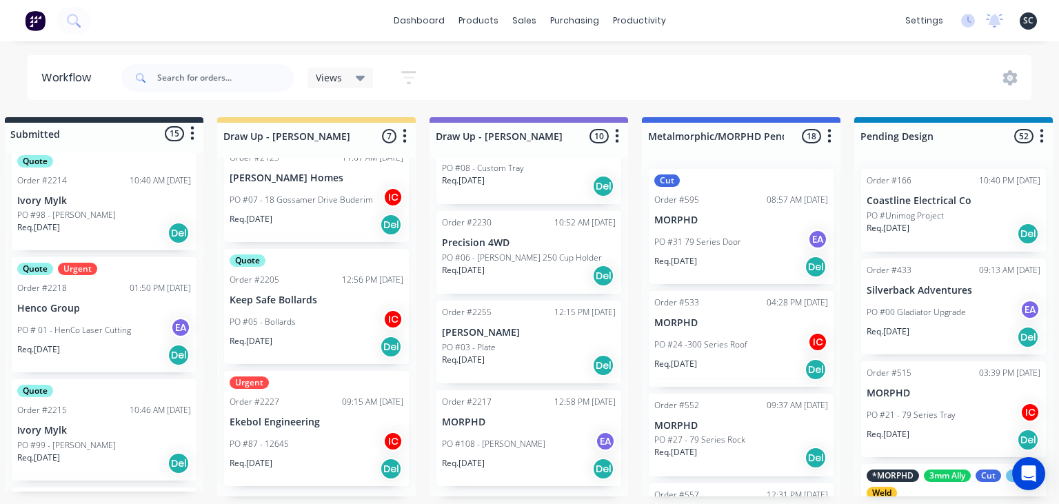
scroll to position [428, 0]
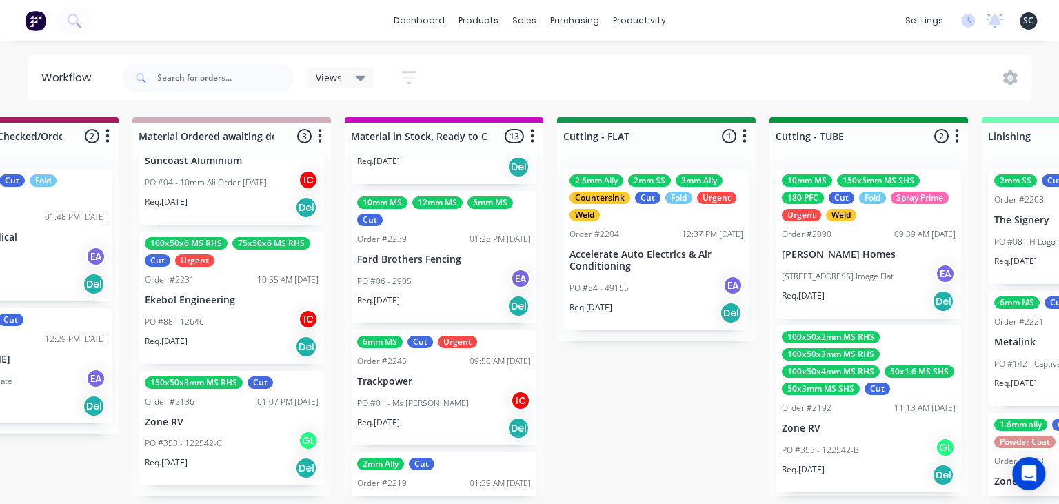
scroll to position [1157, 0]
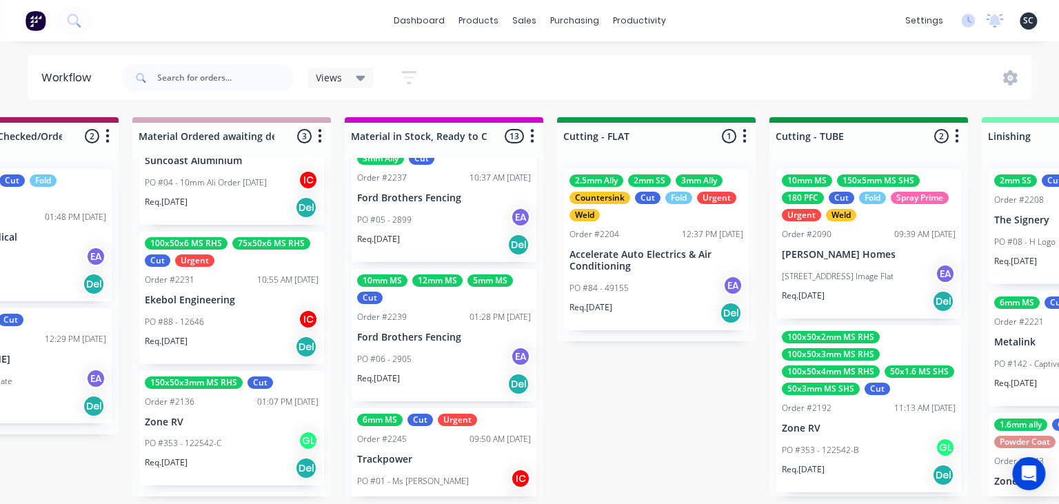
click at [459, 341] on p "Ford Brothers Fencing" at bounding box center [444, 338] width 174 height 12
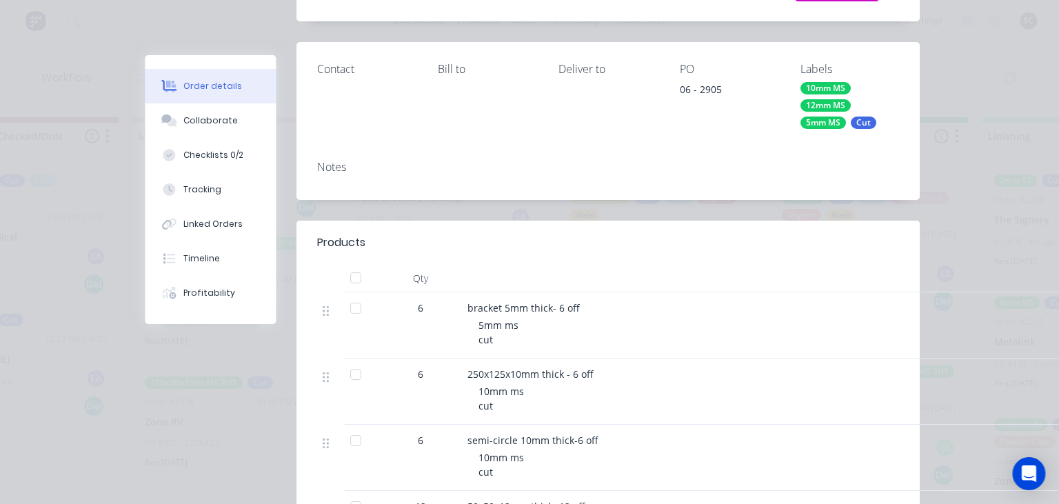
scroll to position [317, 0]
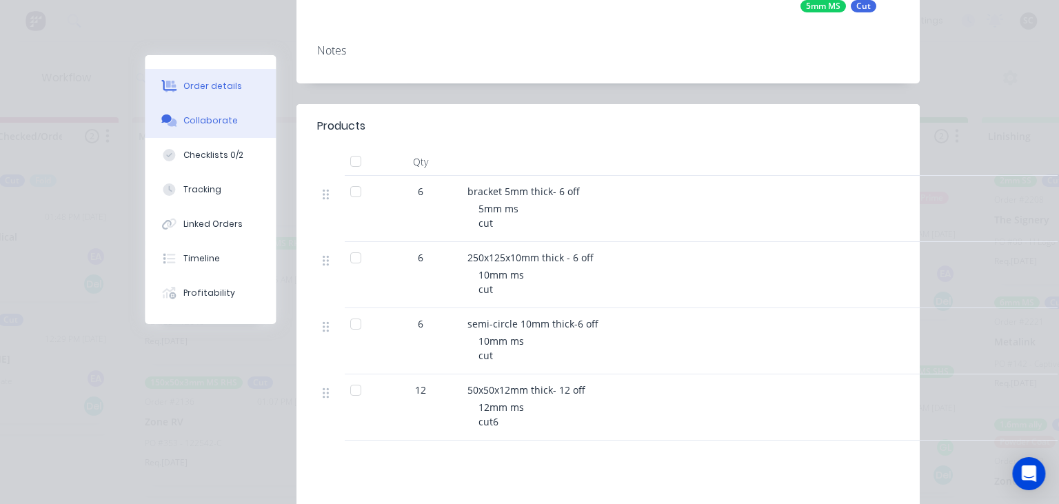
click at [222, 124] on div "Collaborate" at bounding box center [210, 120] width 54 height 12
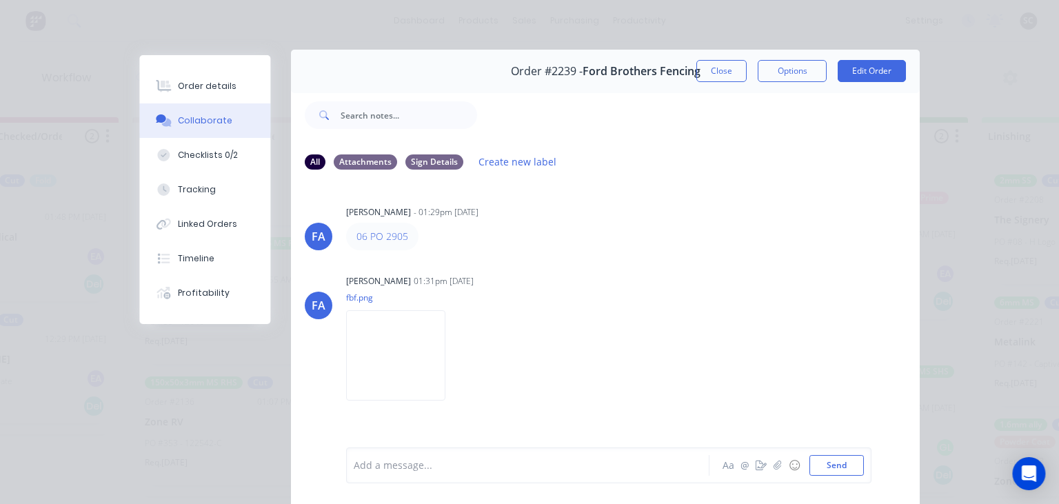
scroll to position [0, 0]
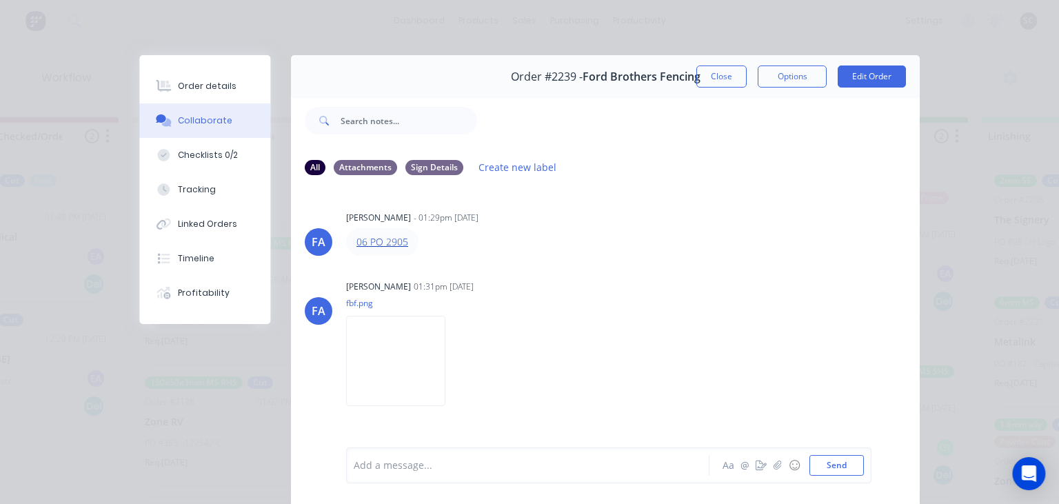
click at [401, 243] on link "06 PO 2905" at bounding box center [383, 241] width 52 height 13
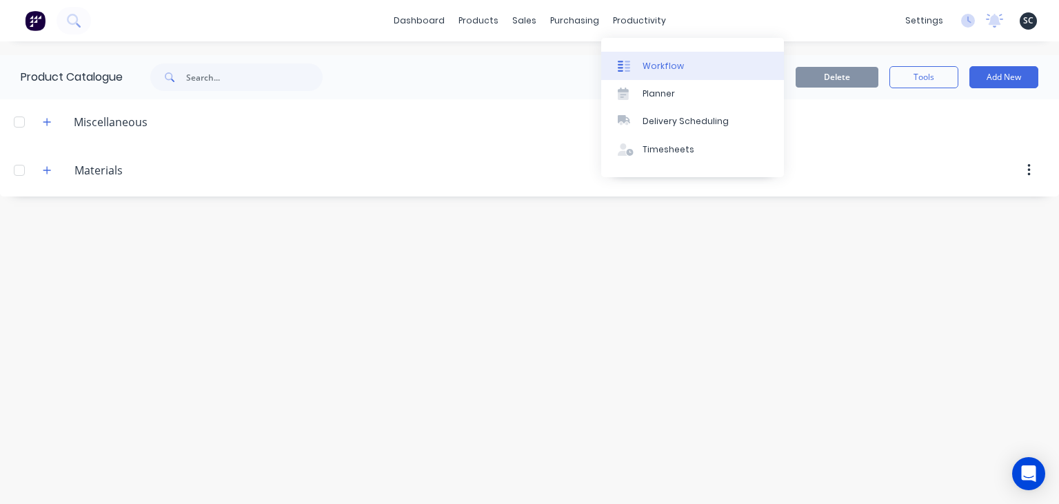
click at [681, 68] on link "Workflow" at bounding box center [692, 66] width 183 height 28
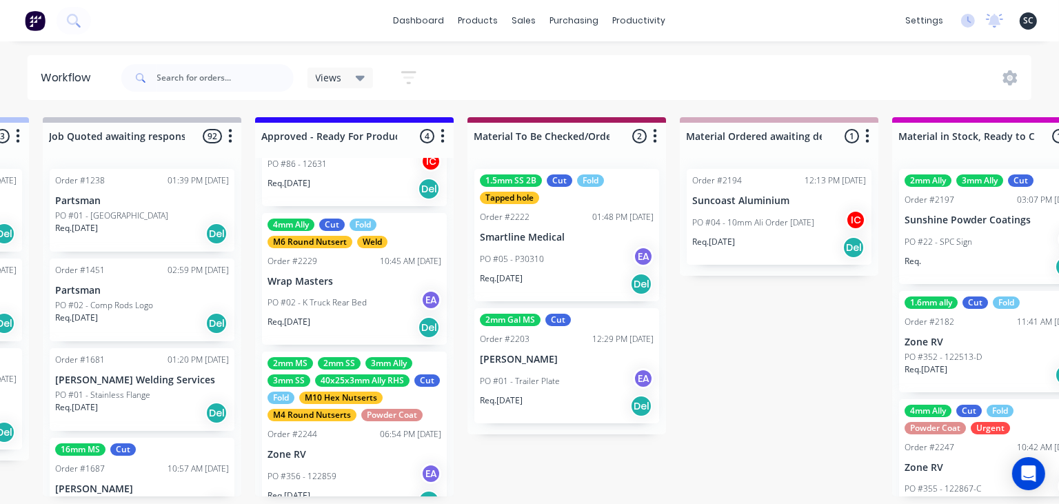
scroll to position [337, 0]
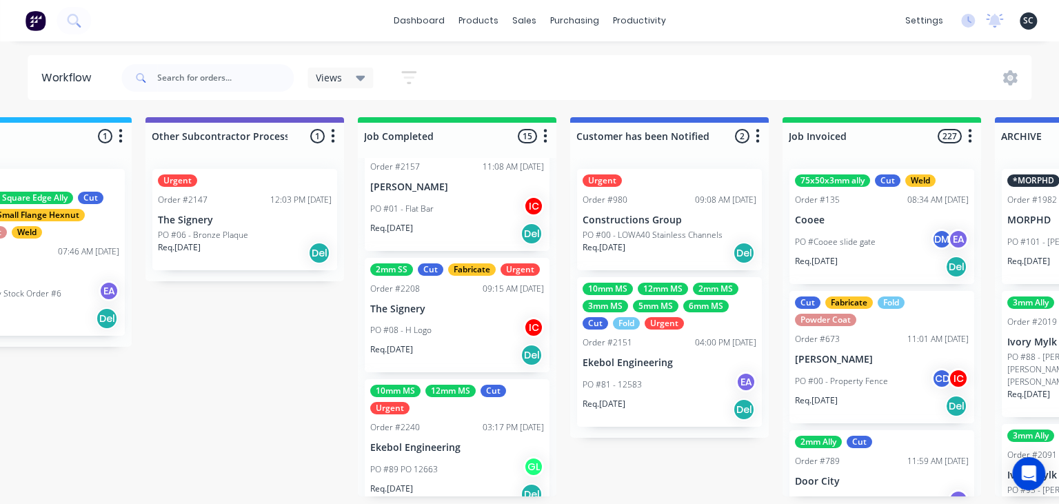
scroll to position [1400, 0]
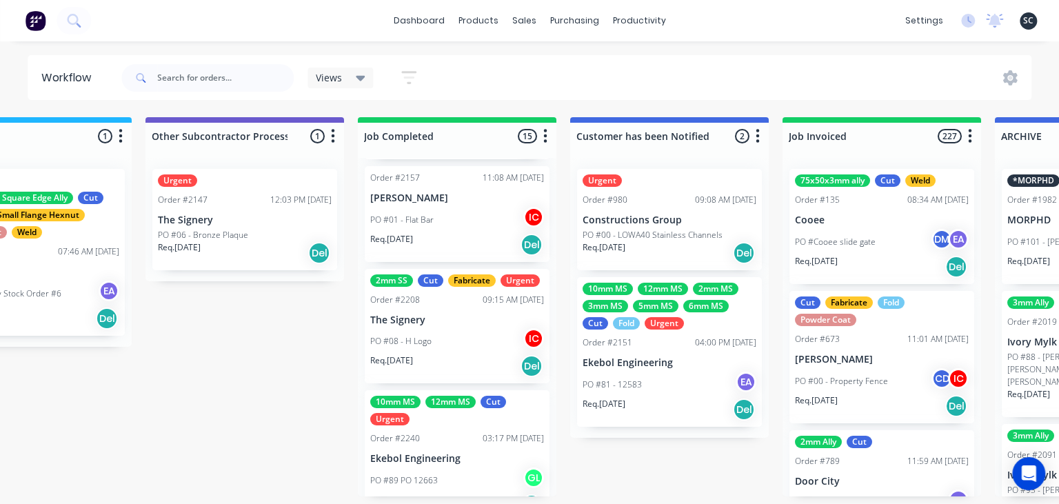
click at [444, 359] on div "Req. 08/09/25 Del" at bounding box center [457, 366] width 174 height 23
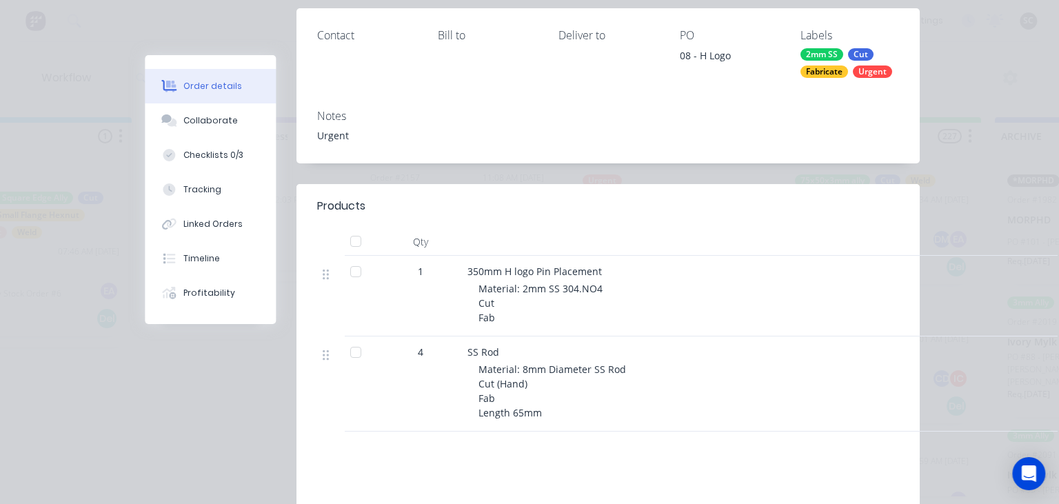
scroll to position [317, 0]
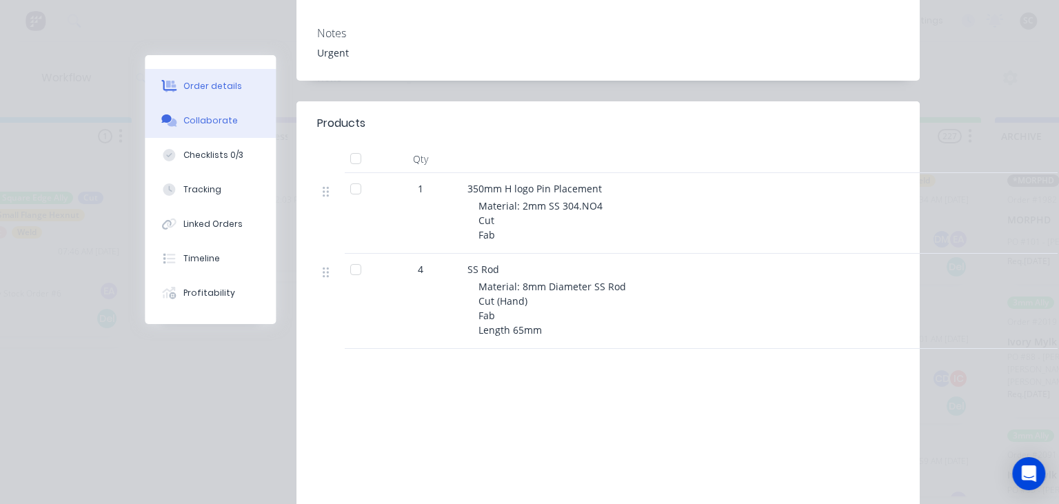
click at [214, 126] on button "Collaborate" at bounding box center [210, 120] width 131 height 34
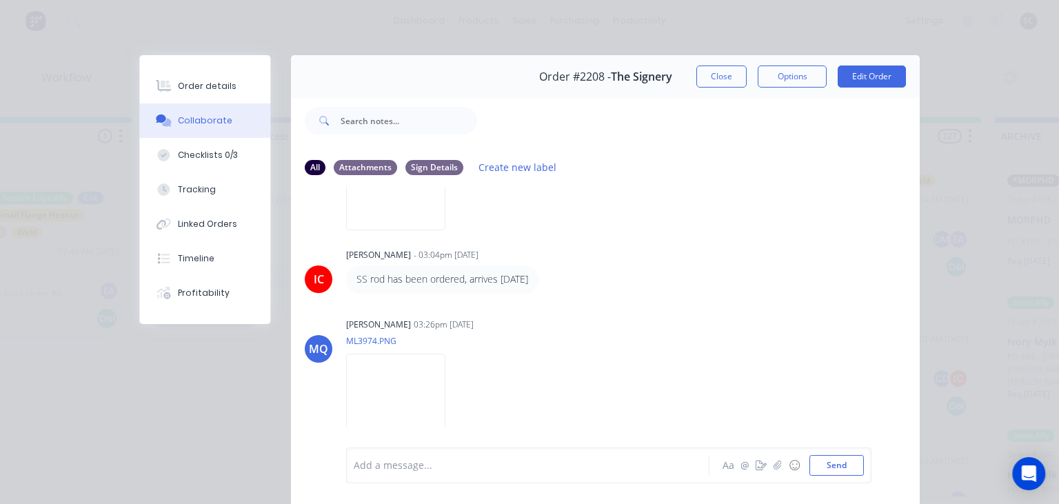
scroll to position [608, 0]
click at [732, 77] on button "Close" at bounding box center [722, 77] width 50 height 22
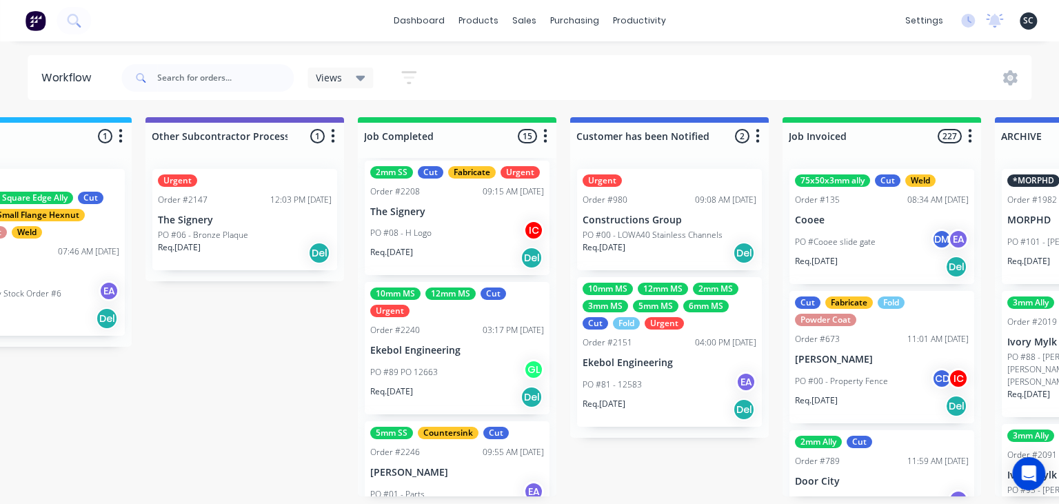
scroll to position [1559, 0]
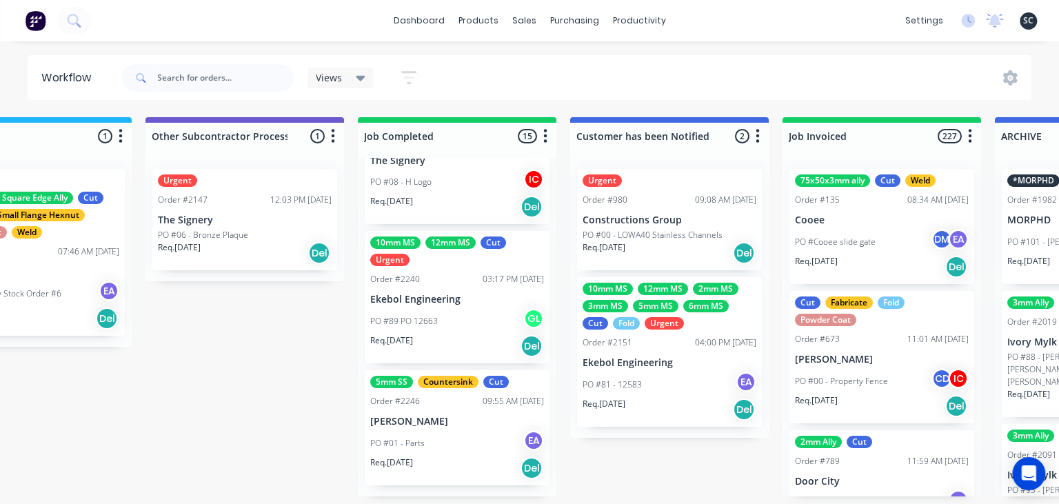
drag, startPoint x: 683, startPoint y: 477, endPoint x: 591, endPoint y: 465, distance: 92.5
click at [466, 436] on div "PO #01 - Parts EA" at bounding box center [457, 443] width 174 height 26
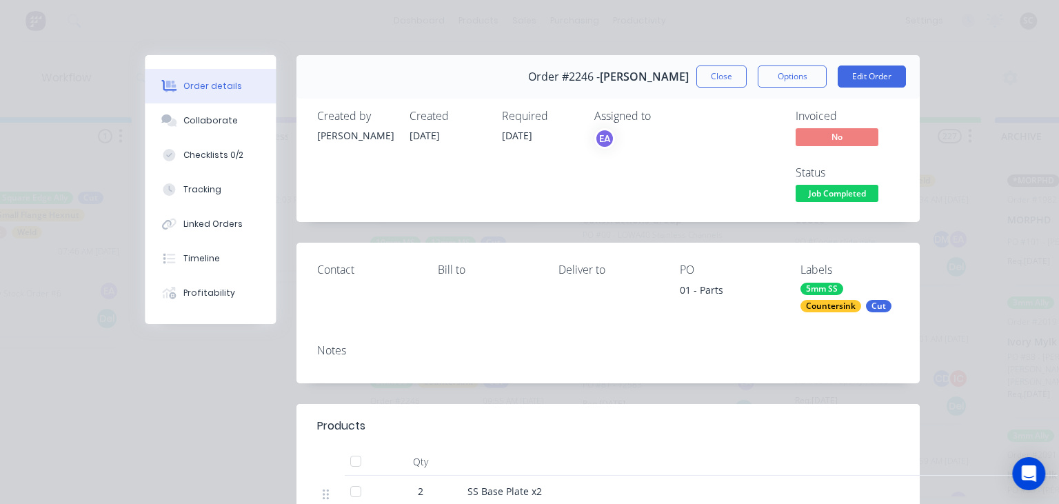
scroll to position [317, 0]
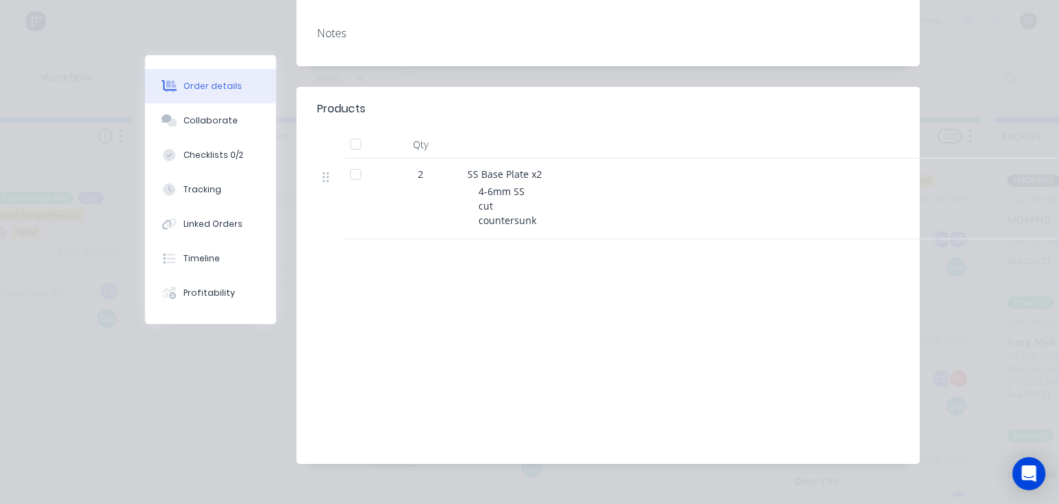
click at [240, 116] on button "Collaborate" at bounding box center [210, 120] width 131 height 34
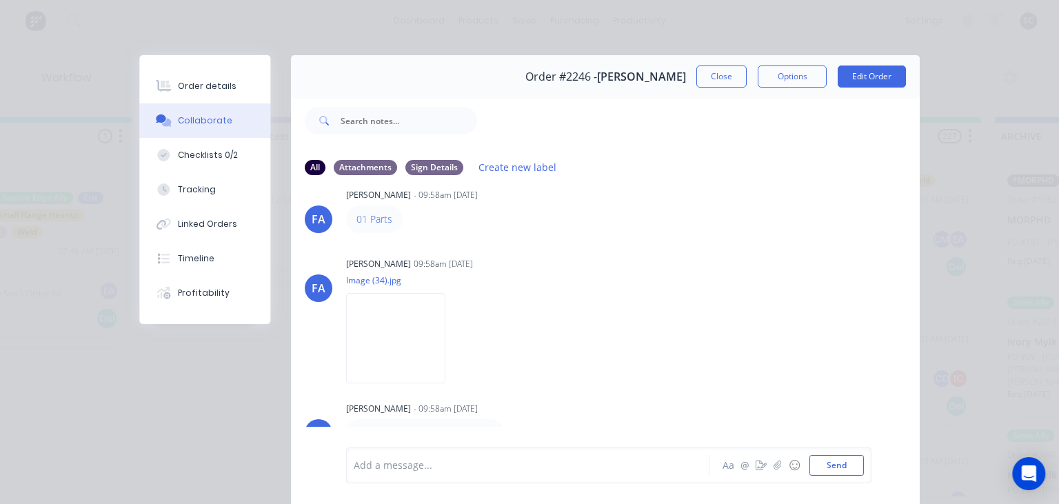
scroll to position [23, 0]
click at [709, 73] on button "Close" at bounding box center [722, 77] width 50 height 22
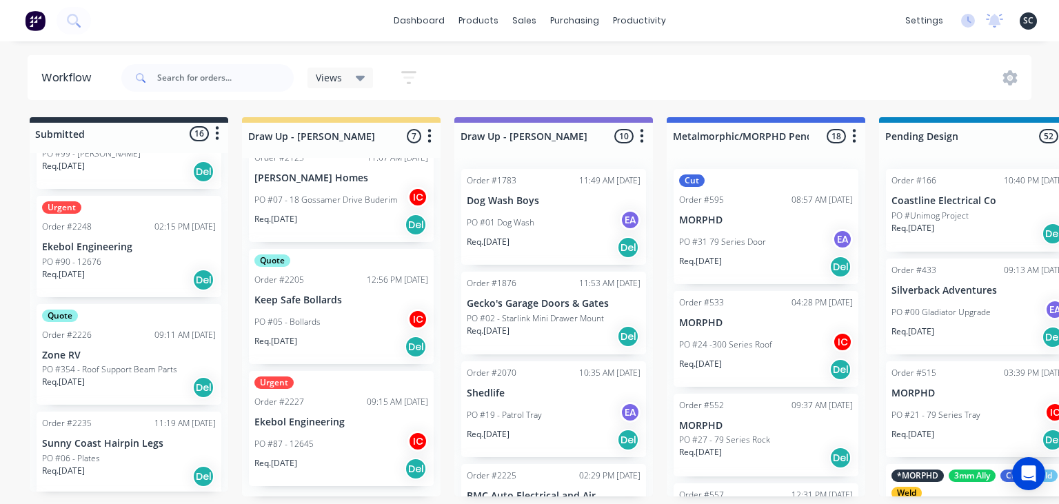
scroll to position [787, 0]
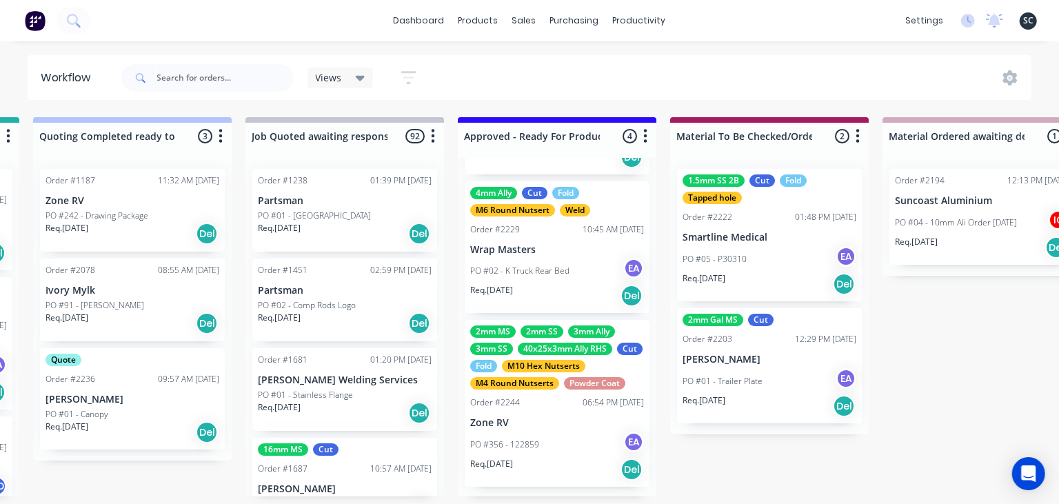
scroll to position [337, 0]
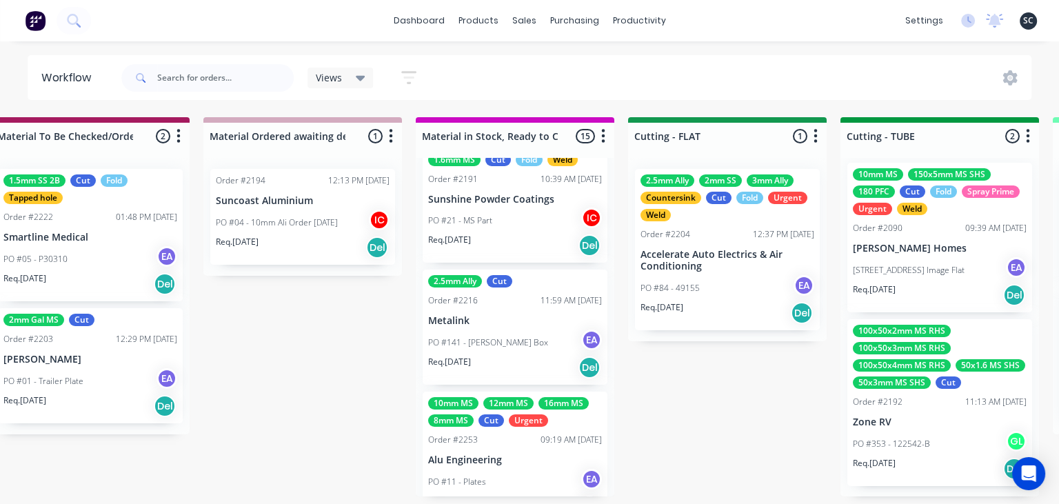
scroll to position [909, 0]
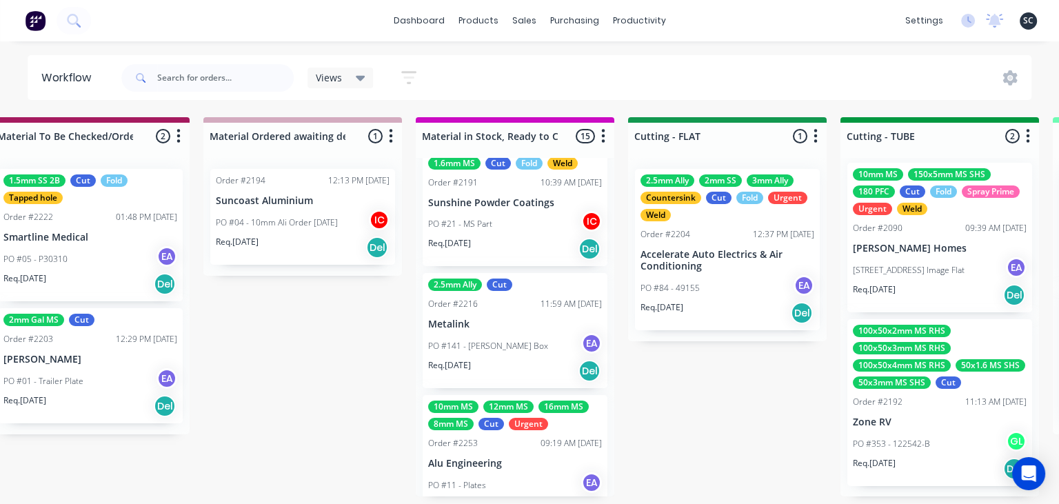
click at [493, 331] on div "2.5mm Ally Cut Order #2216 11:59 AM 01/09/25 Metalink PO #141 - Tom Field Box E…" at bounding box center [515, 330] width 185 height 115
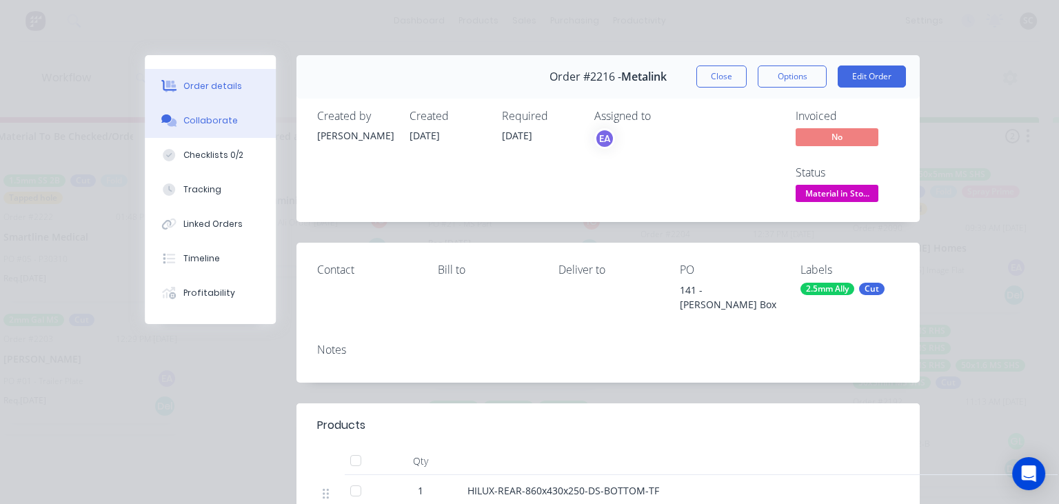
click at [213, 119] on div "Collaborate" at bounding box center [210, 120] width 54 height 12
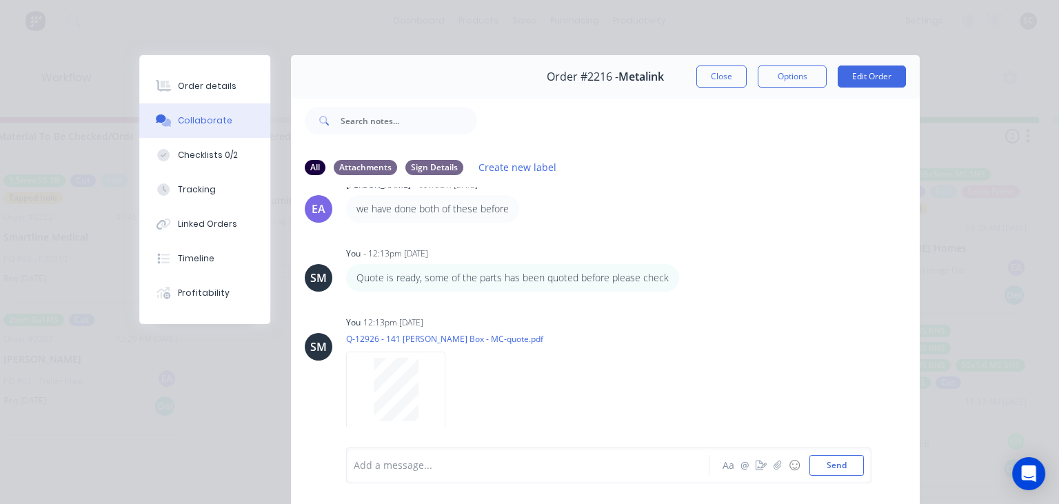
scroll to position [250, 0]
click at [724, 81] on button "Close" at bounding box center [722, 77] width 50 height 22
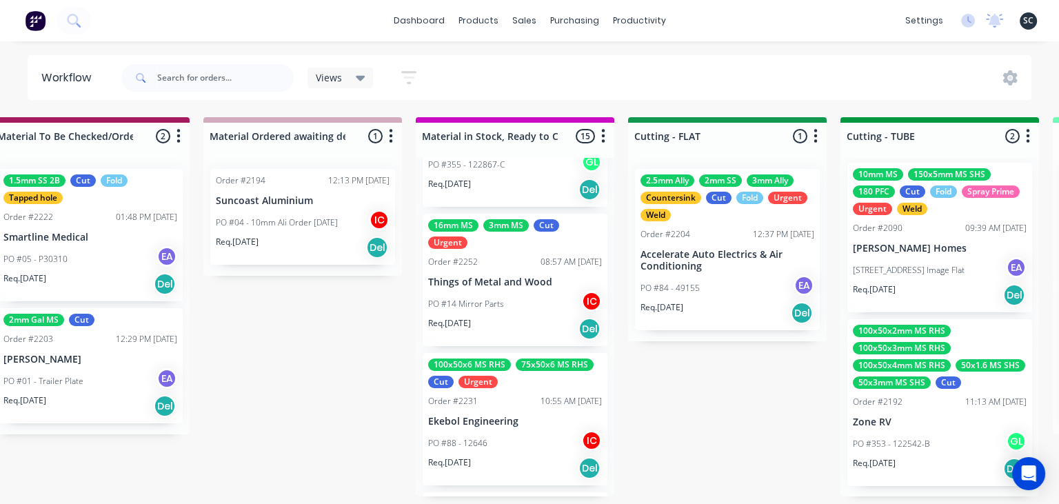
scroll to position [317, 0]
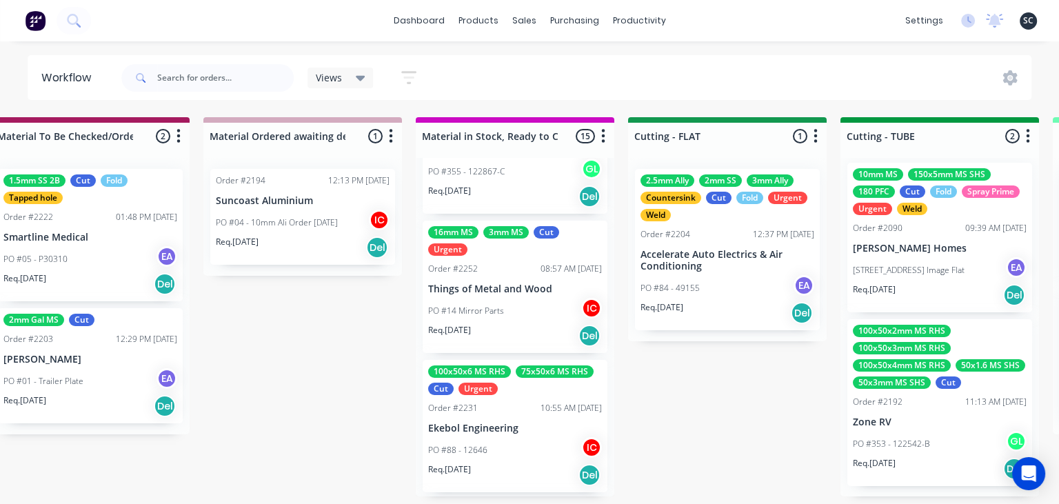
click at [528, 305] on div "PO #14 Mirror Parts IC" at bounding box center [515, 311] width 174 height 26
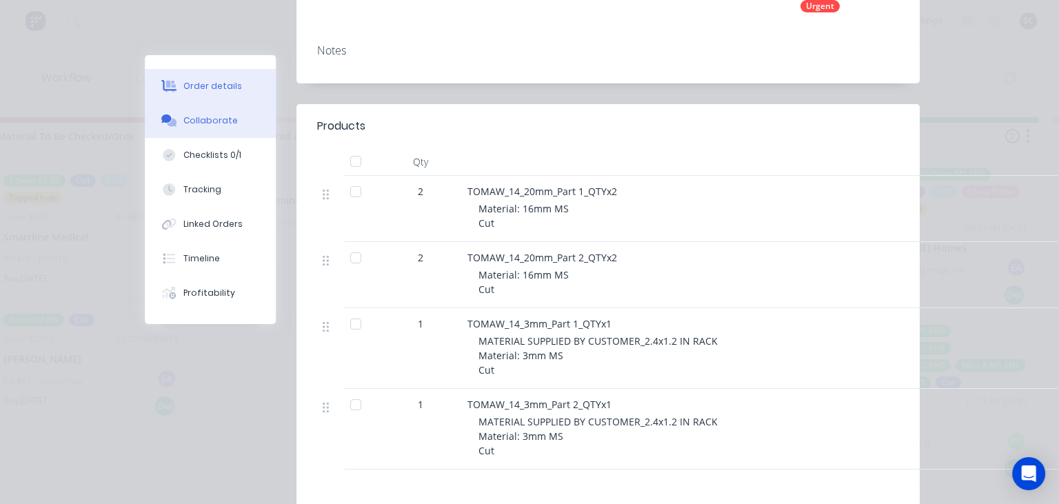
click at [210, 125] on div "Collaborate" at bounding box center [210, 120] width 54 height 12
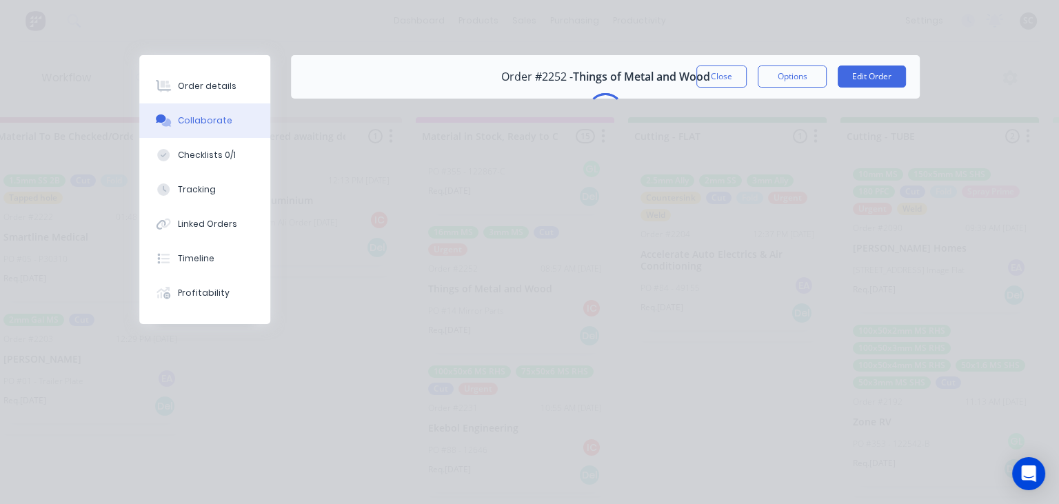
scroll to position [0, 0]
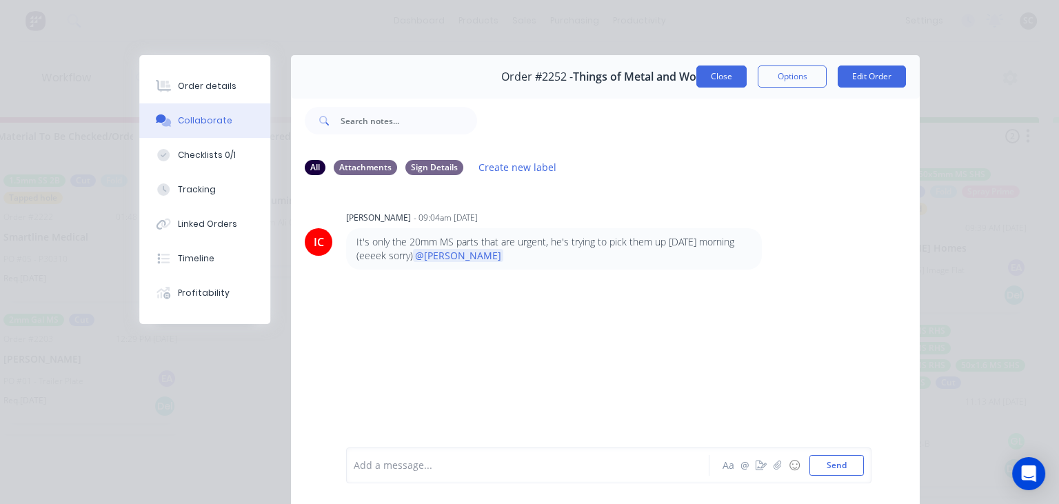
click at [731, 68] on button "Close" at bounding box center [722, 77] width 50 height 22
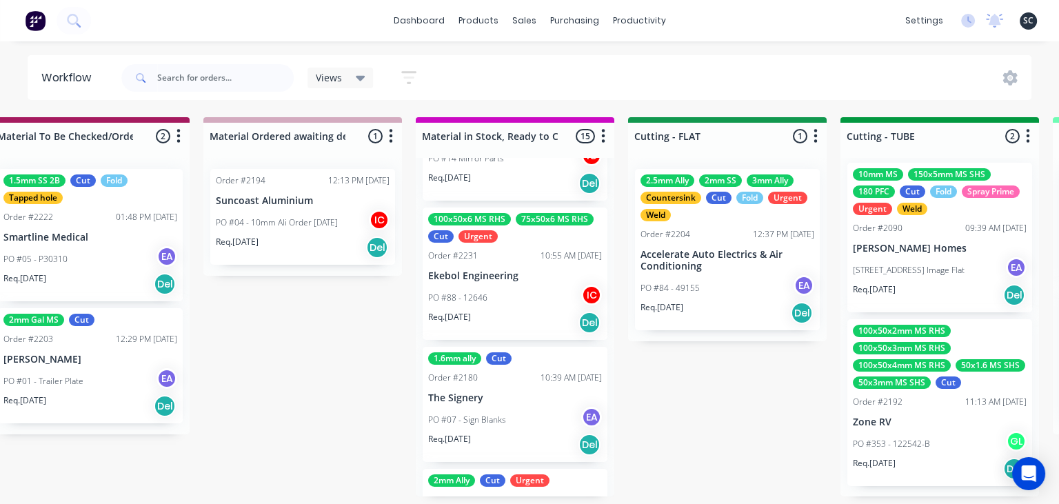
scroll to position [477, 0]
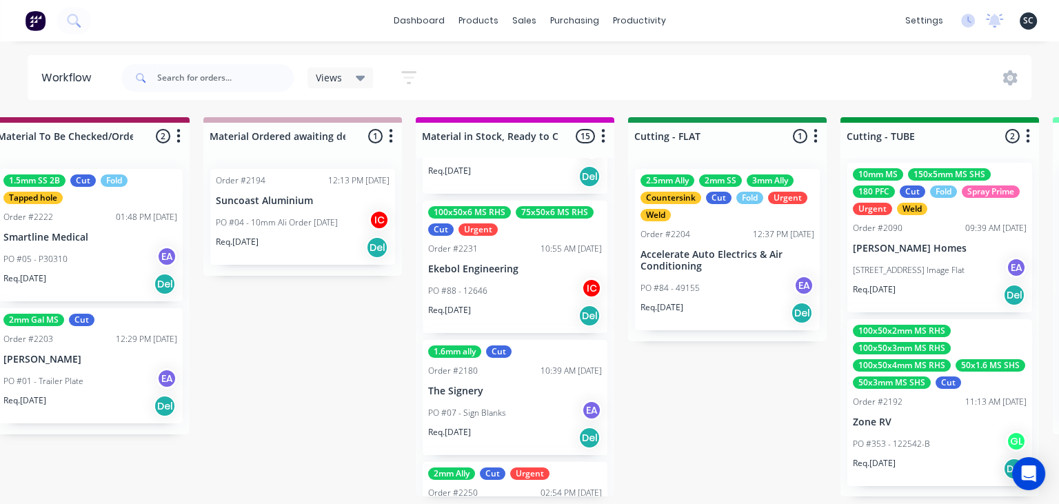
click at [677, 376] on div "Submitted 16 Status colour #273444 hex #273444 Save Cancel Summaries Total orde…" at bounding box center [789, 306] width 5501 height 379
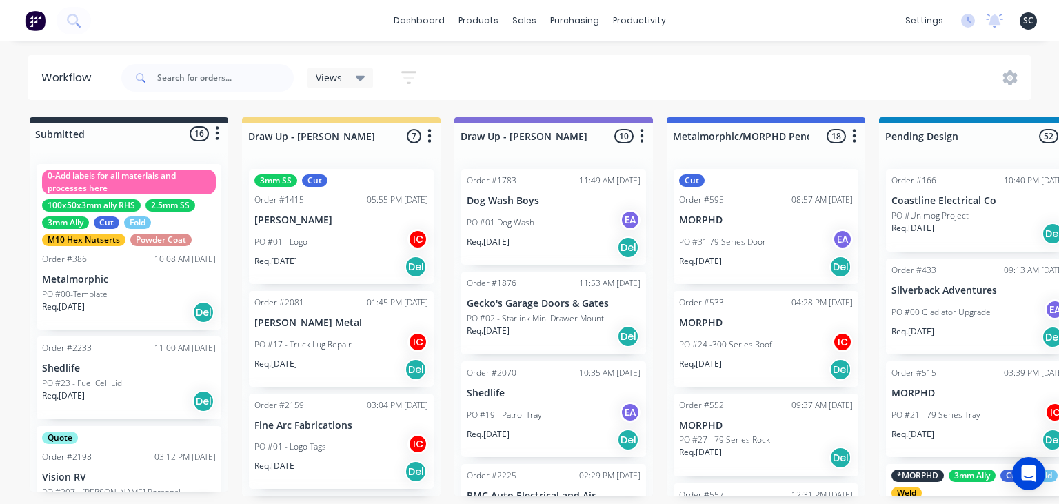
scroll to position [1559, 0]
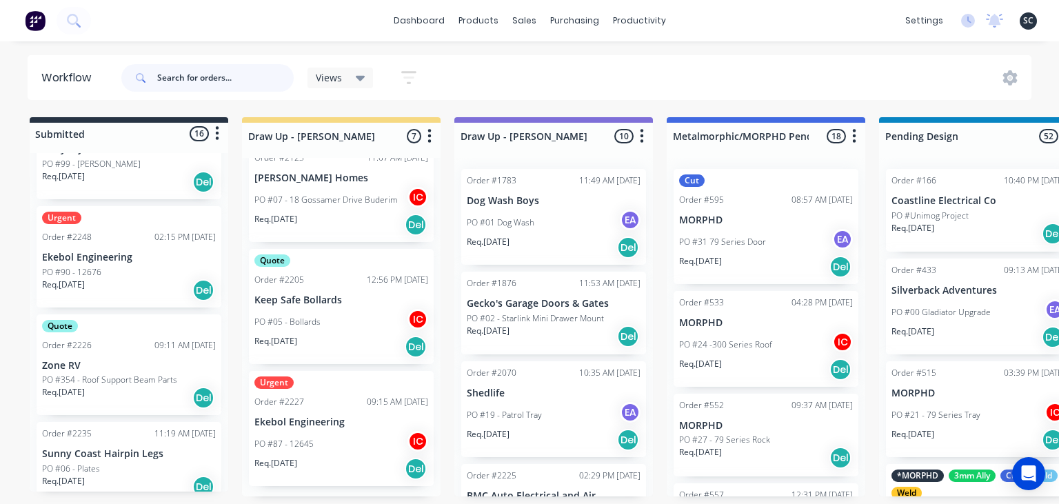
click at [211, 74] on input "text" at bounding box center [225, 78] width 137 height 28
type input "Trailers"
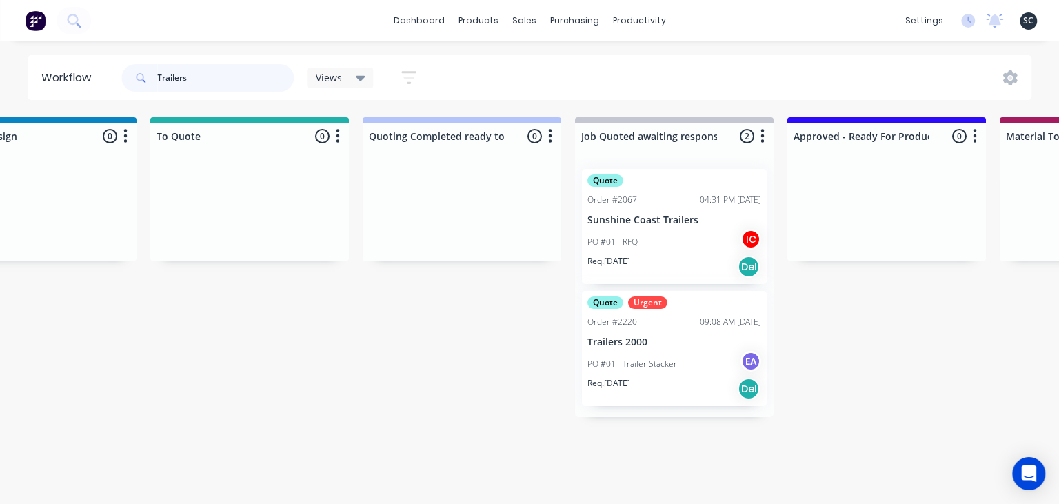
scroll to position [0, 947]
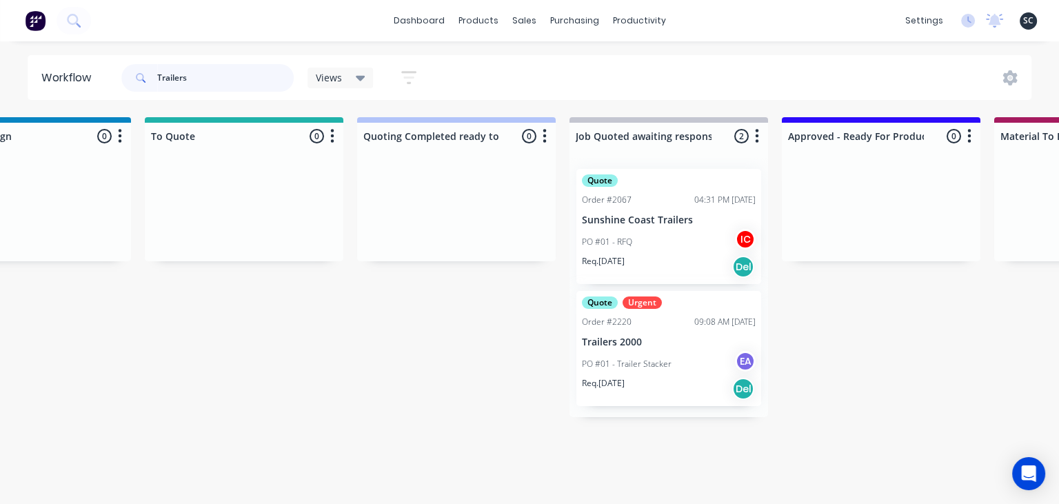
drag, startPoint x: 61, startPoint y: 61, endPoint x: 52, endPoint y: 61, distance: 9.0
click at [52, 61] on header "Workflow Trailers Views Save new view None (Default) edit [PERSON_NAME] edit [P…" at bounding box center [530, 77] width 1005 height 45
drag, startPoint x: 130, startPoint y: 74, endPoint x: 69, endPoint y: 74, distance: 61.4
click at [157, 74] on input "Trailers" at bounding box center [225, 78] width 137 height 28
type input "."
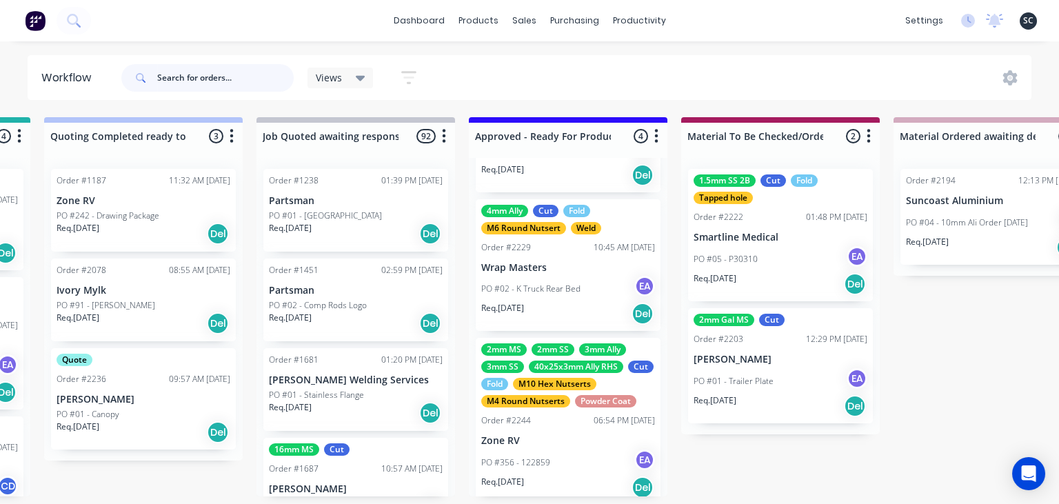
scroll to position [337, 0]
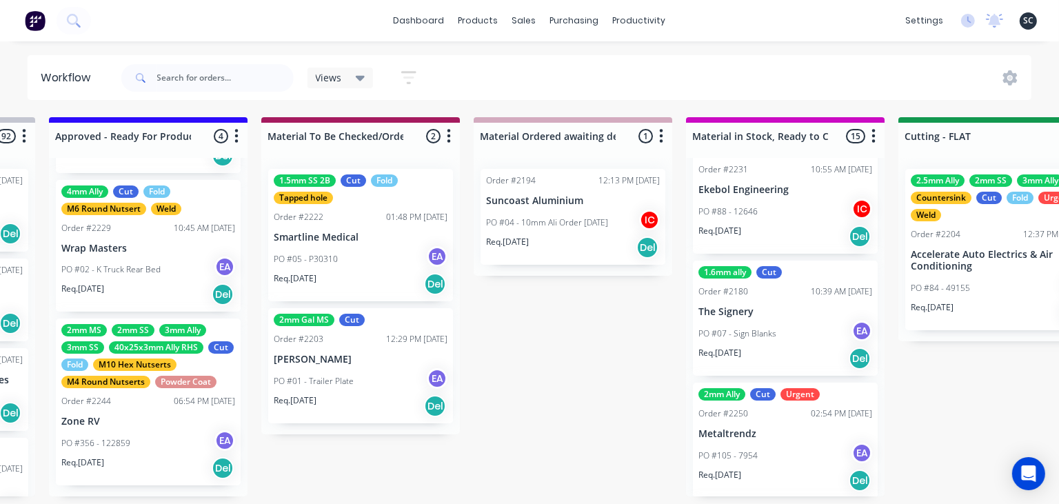
click at [593, 379] on div "Submitted 16 Status colour #273444 hex #273444 Save Cancel Summaries Total orde…" at bounding box center [1059, 306] width 5501 height 379
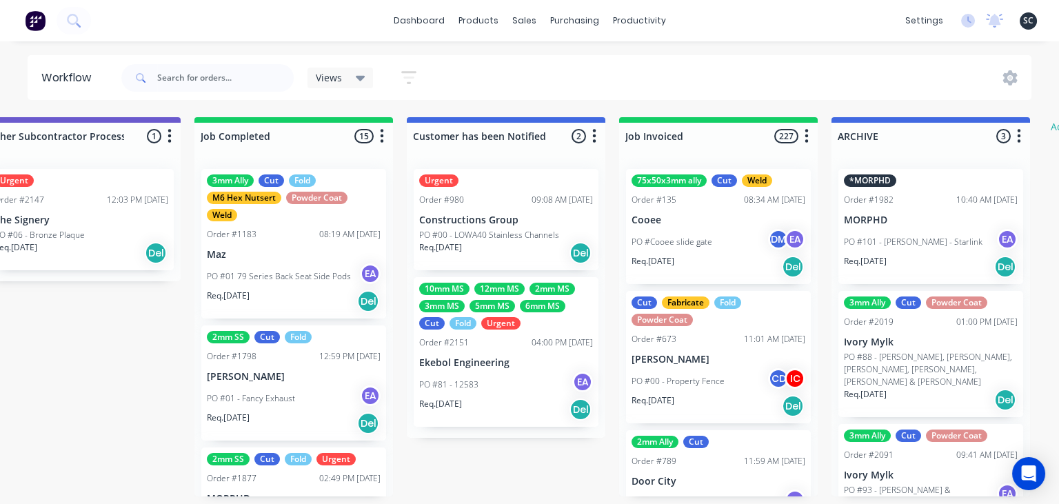
scroll to position [0, 4302]
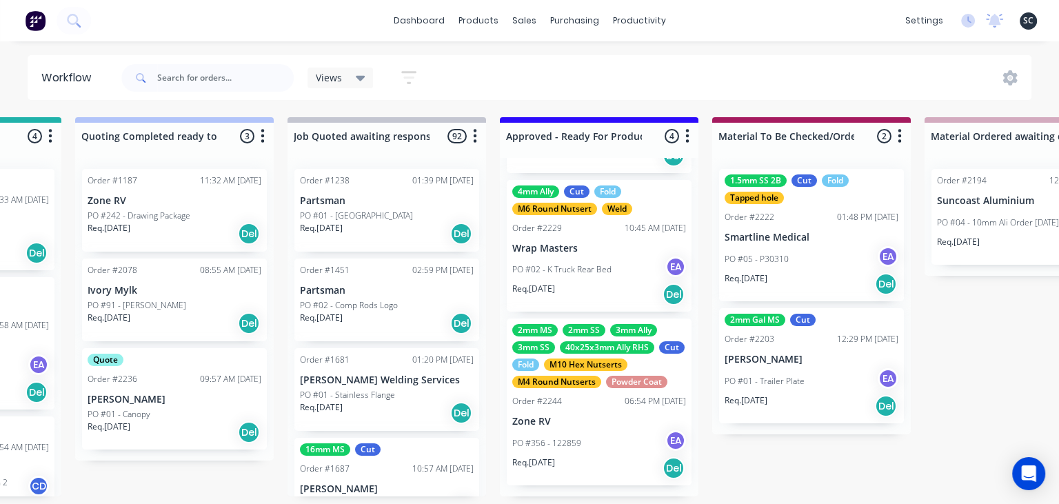
scroll to position [0, 1237]
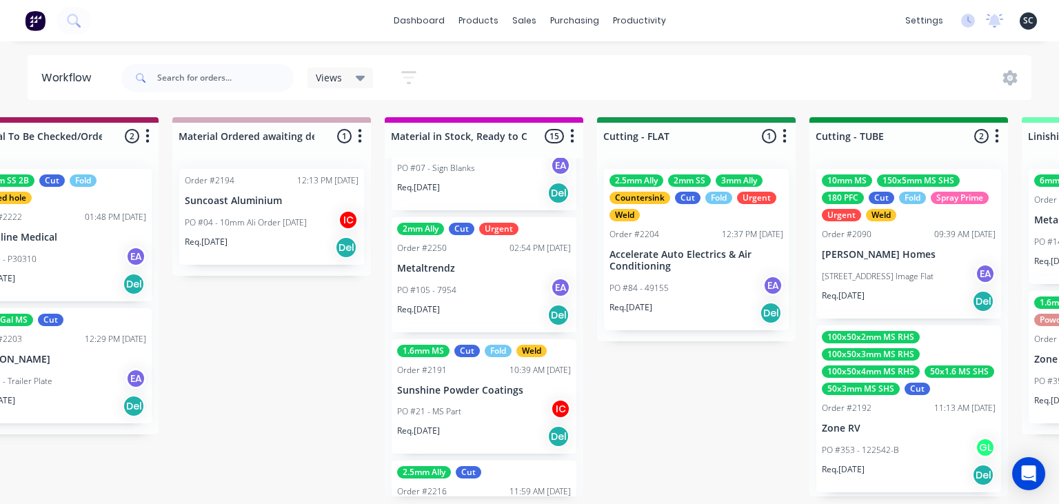
scroll to position [715, 0]
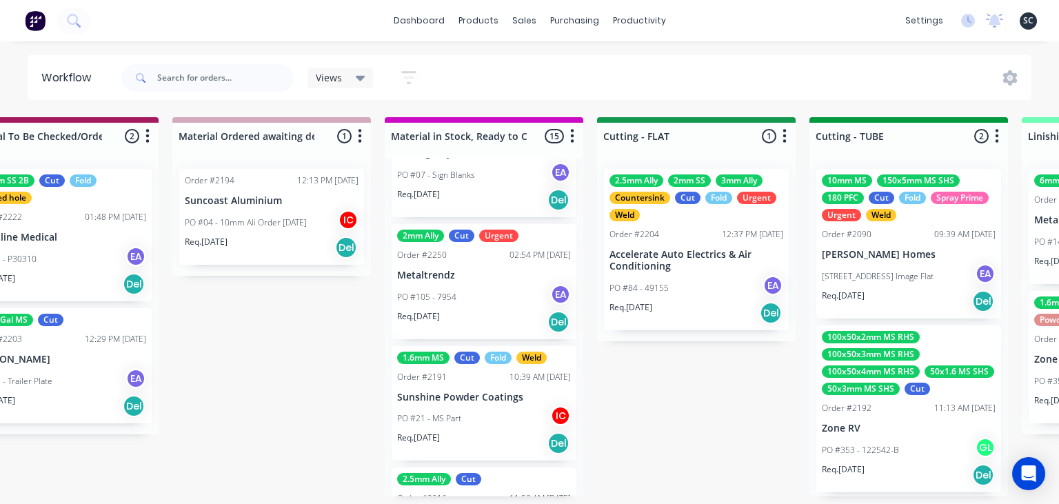
click at [474, 305] on div "PO #105 - 7954 EA" at bounding box center [484, 297] width 174 height 26
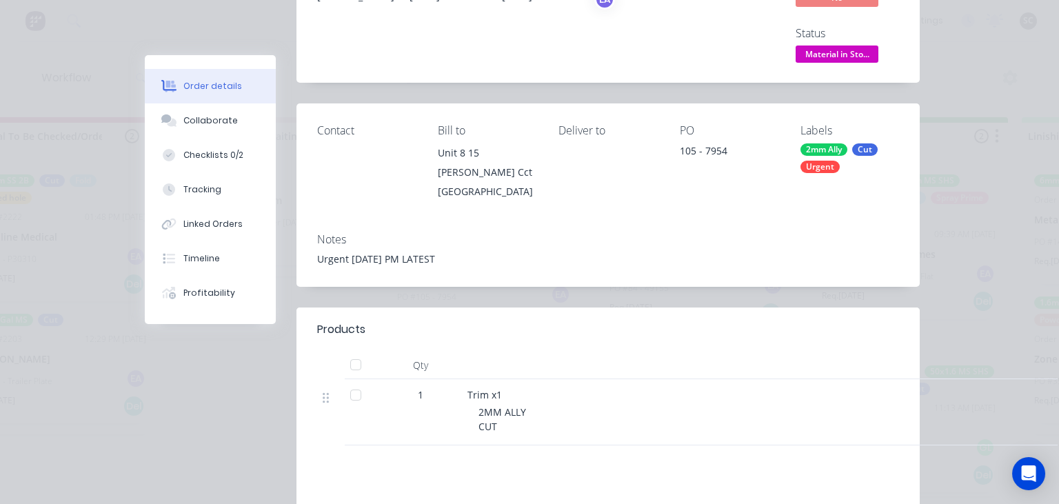
scroll to position [159, 0]
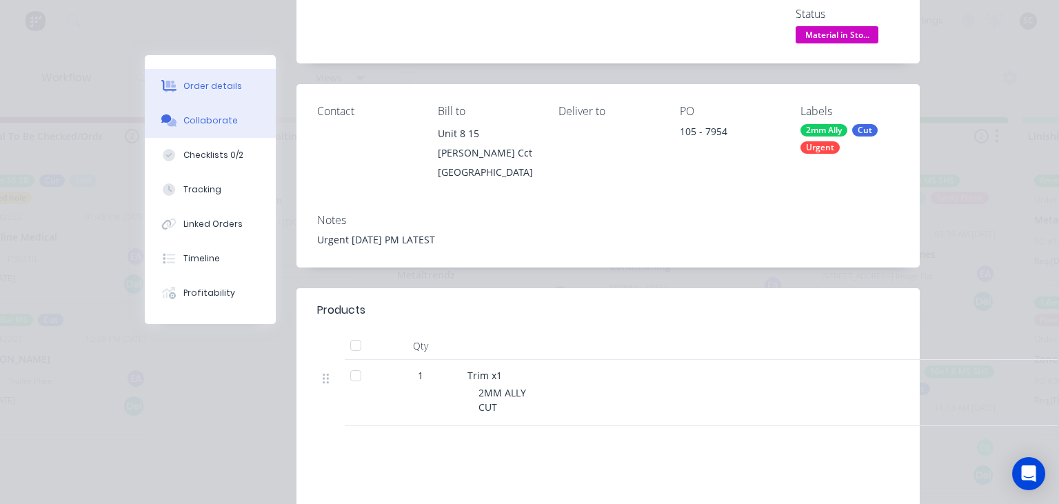
click at [228, 128] on button "Collaborate" at bounding box center [210, 120] width 131 height 34
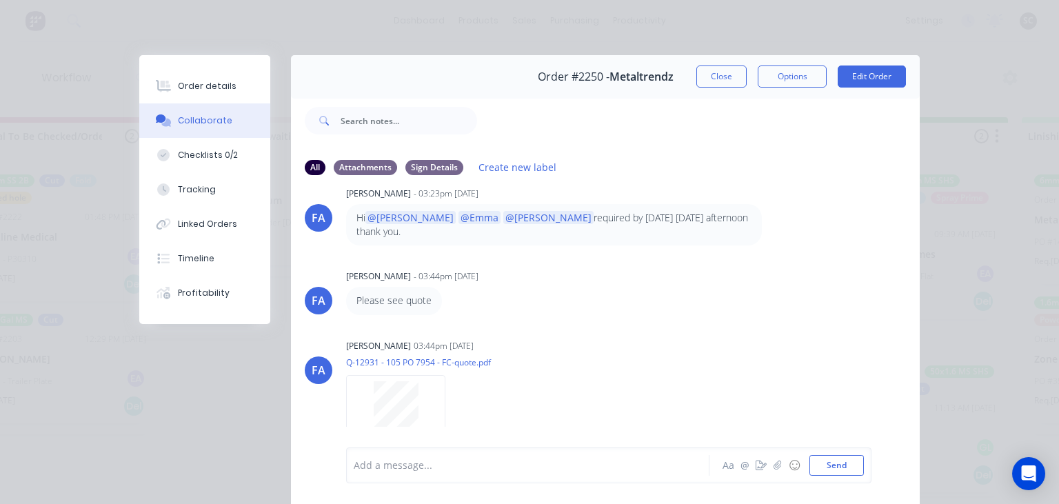
scroll to position [263, 0]
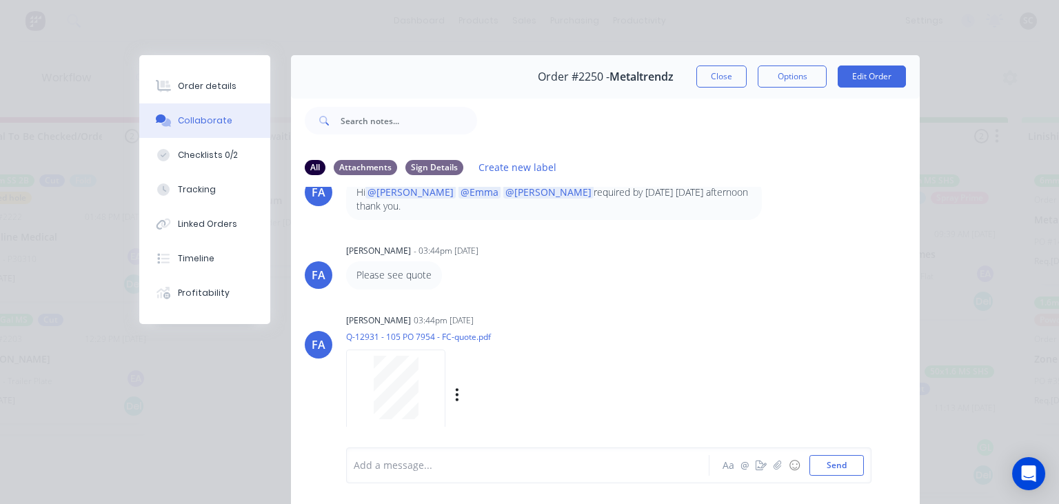
click at [422, 400] on div at bounding box center [395, 387] width 87 height 63
click at [719, 79] on button "Close" at bounding box center [722, 77] width 50 height 22
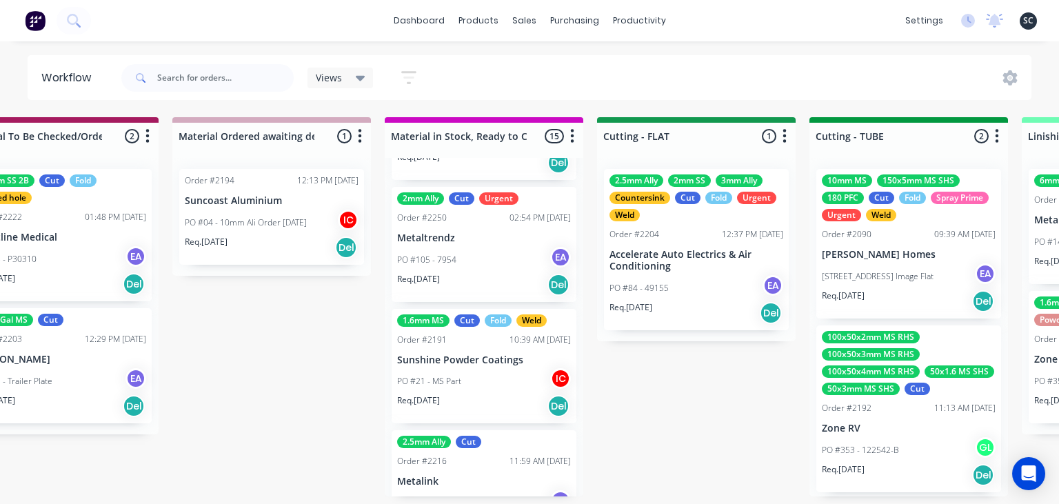
scroll to position [795, 0]
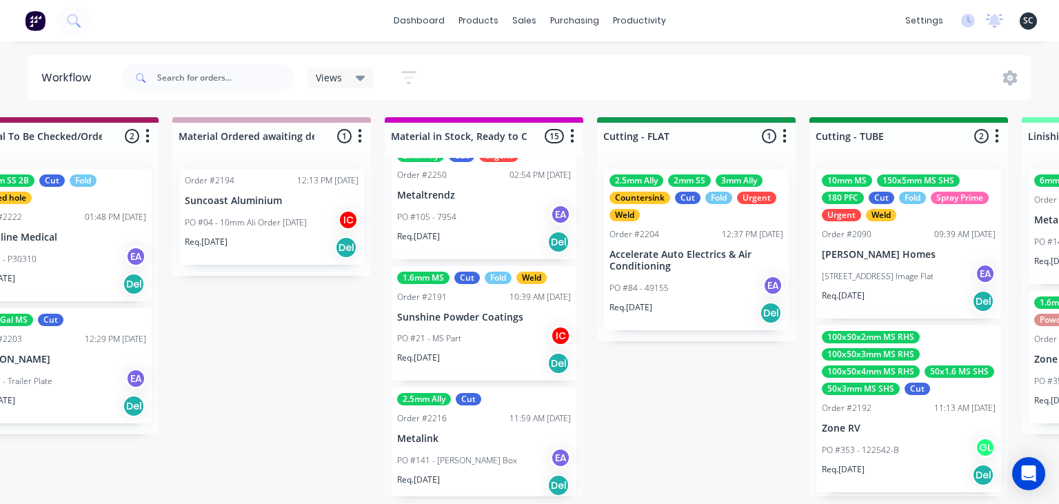
click at [505, 334] on div "PO #21 - MS Part IC" at bounding box center [484, 339] width 174 height 26
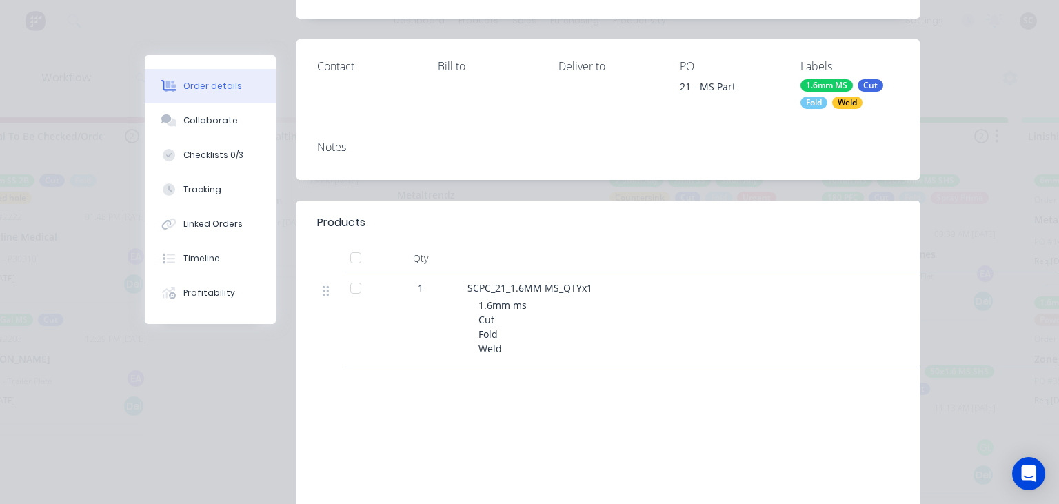
scroll to position [238, 0]
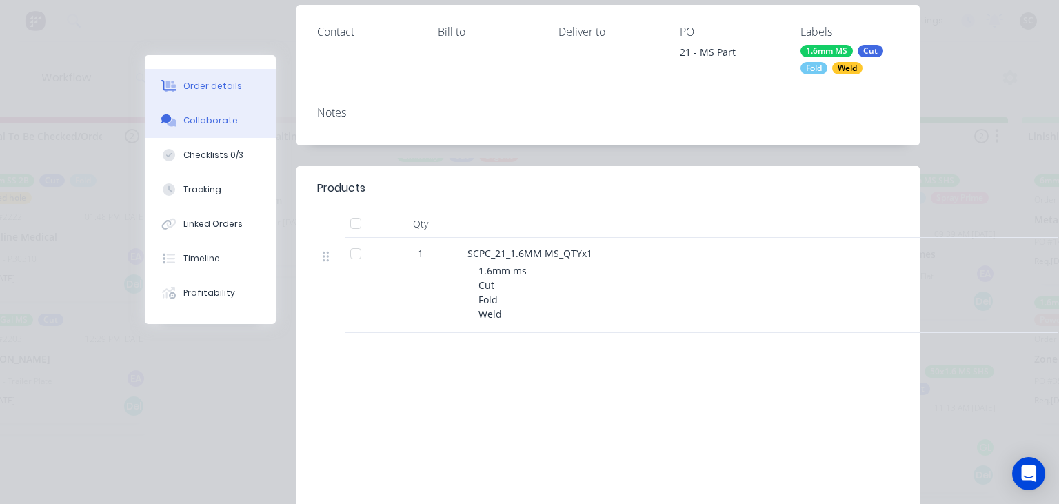
click at [219, 121] on div "Collaborate" at bounding box center [210, 120] width 54 height 12
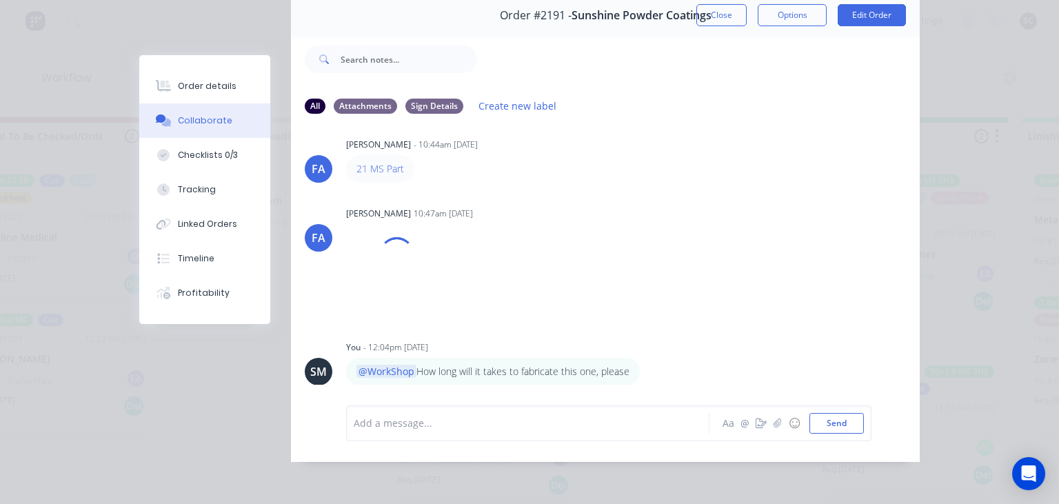
scroll to position [0, 0]
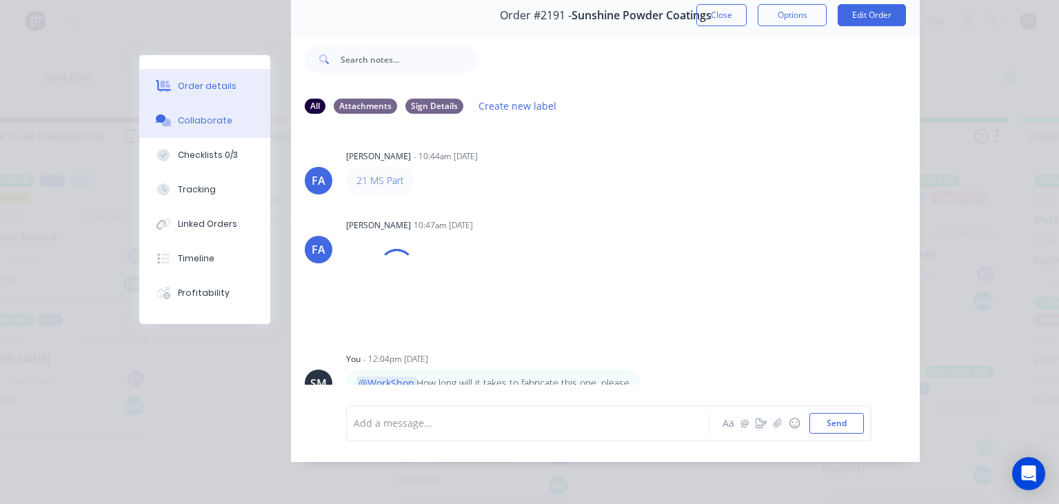
click at [221, 89] on div "Order details" at bounding box center [207, 86] width 59 height 12
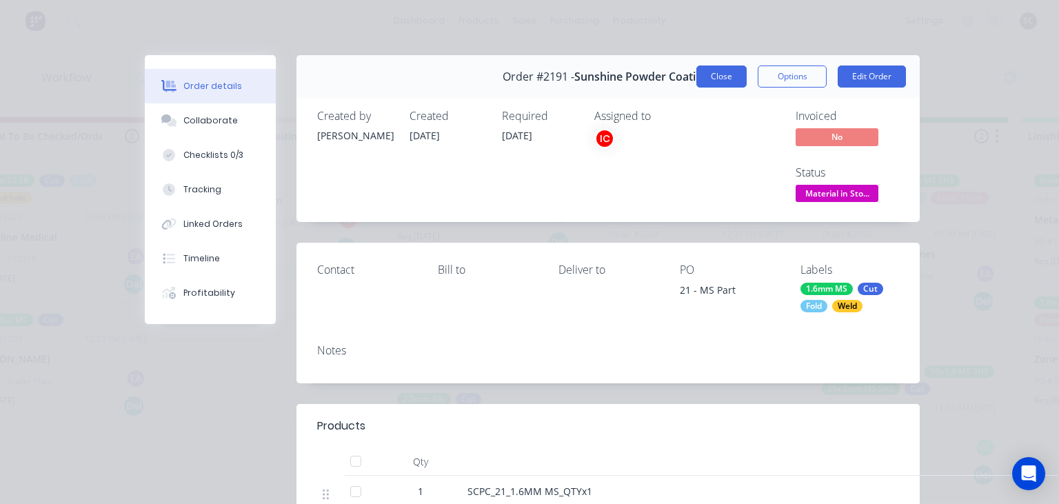
click at [717, 81] on button "Close" at bounding box center [722, 77] width 50 height 22
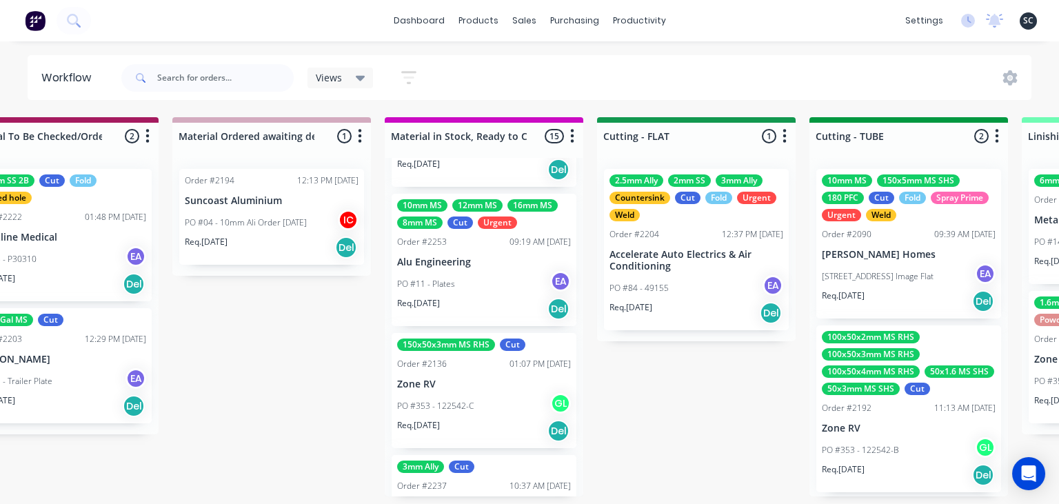
scroll to position [1112, 0]
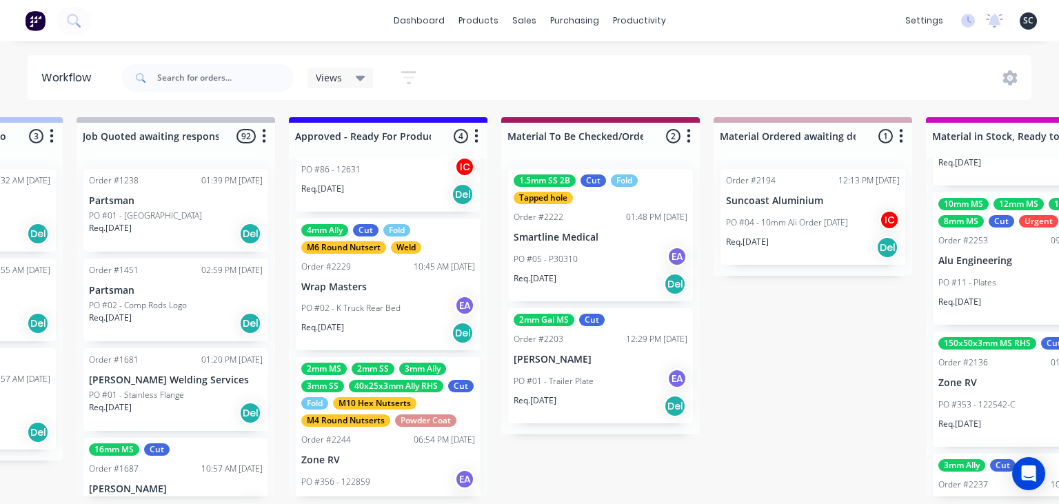
scroll to position [337, 0]
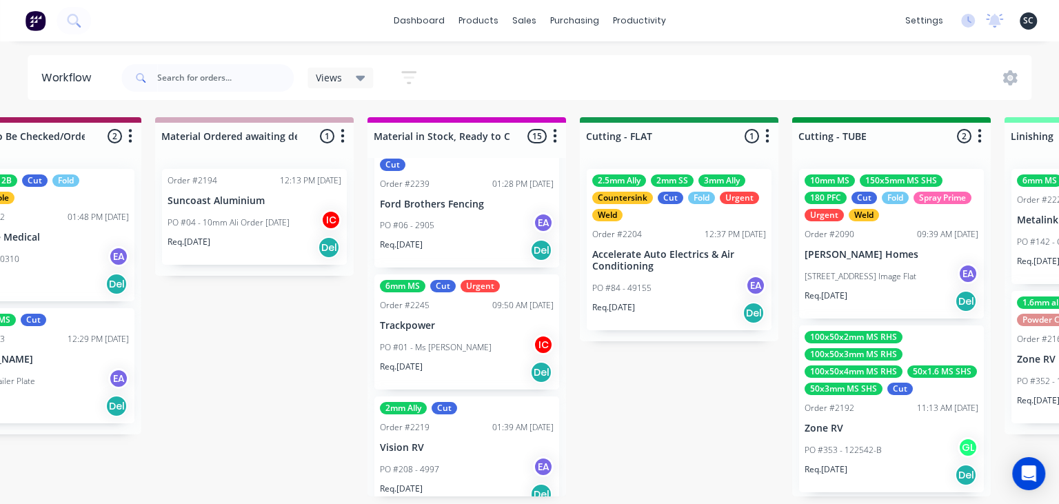
scroll to position [1578, 0]
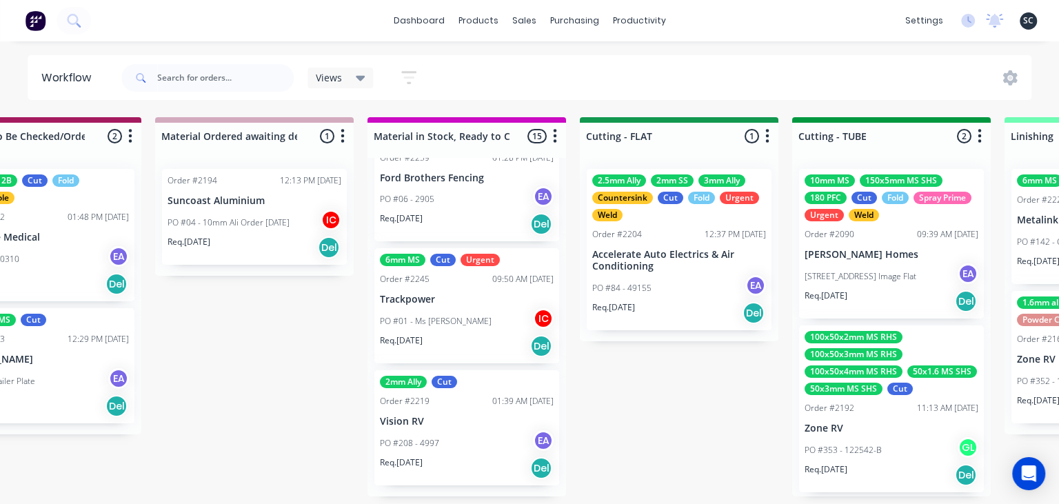
click at [685, 455] on div "Submitted 16 Status colour #273444 hex #273444 Save Cancel Summaries Total orde…" at bounding box center [741, 306] width 5501 height 379
click at [685, 442] on div "Submitted 16 Status colour #273444 hex #273444 Save Cancel Summaries Total orde…" at bounding box center [741, 306] width 5501 height 379
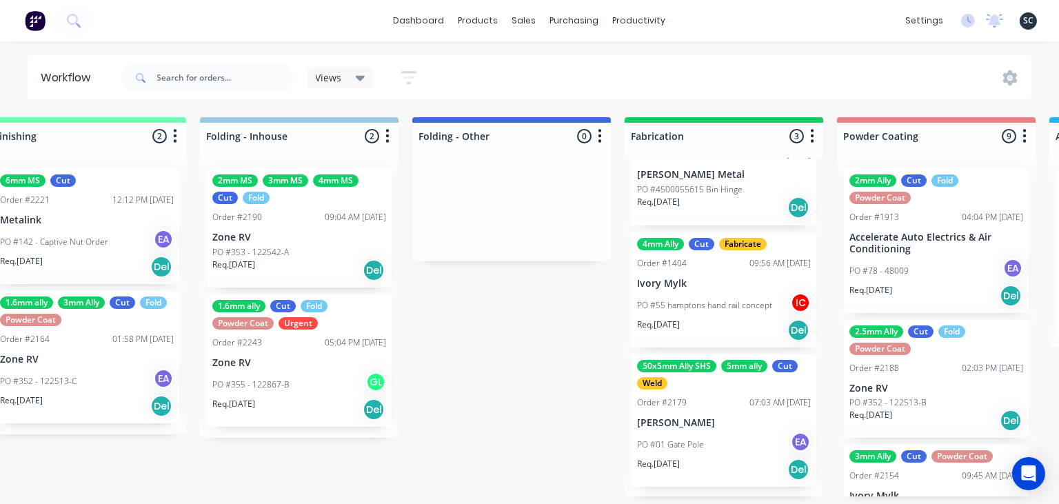
scroll to position [27, 0]
click at [706, 439] on div "PO #01 Gate Pole EA" at bounding box center [724, 444] width 174 height 26
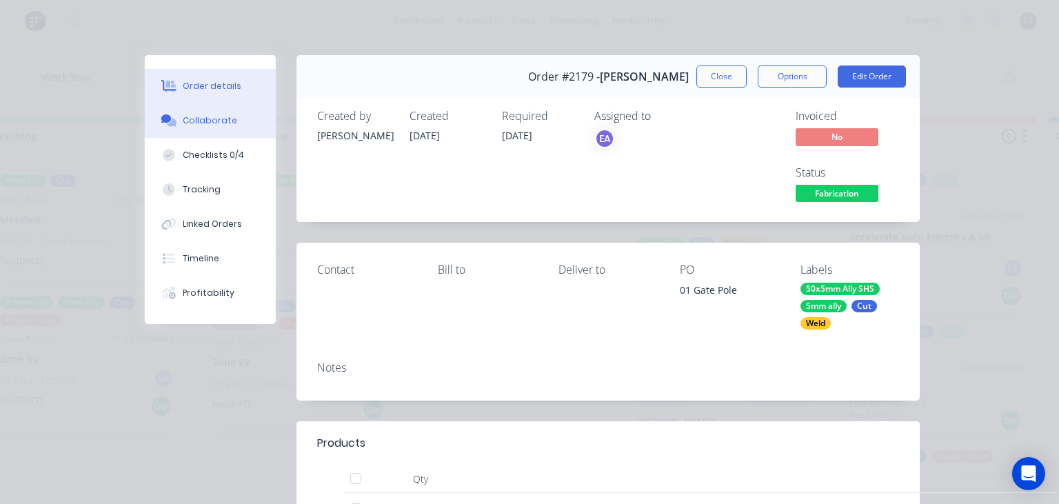
click at [224, 127] on button "Collaborate" at bounding box center [210, 120] width 131 height 34
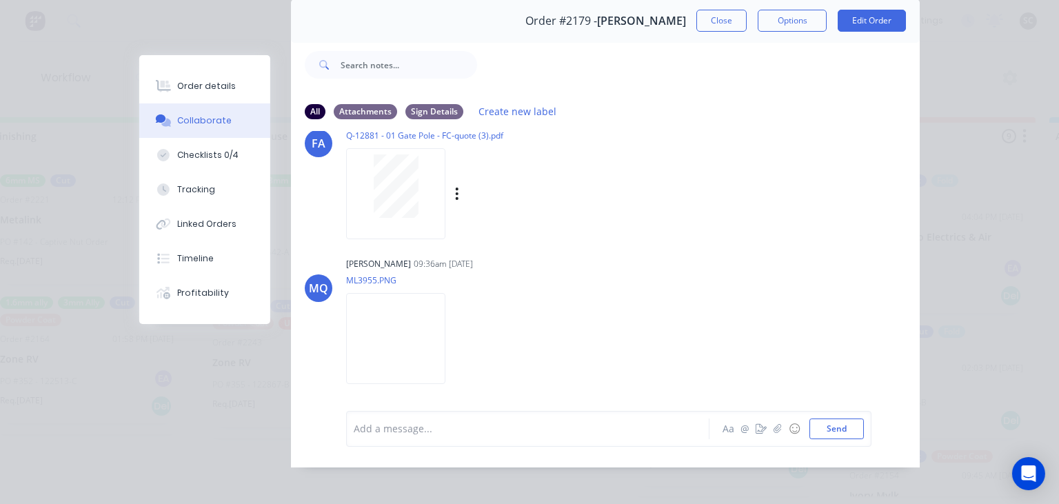
scroll to position [61, 0]
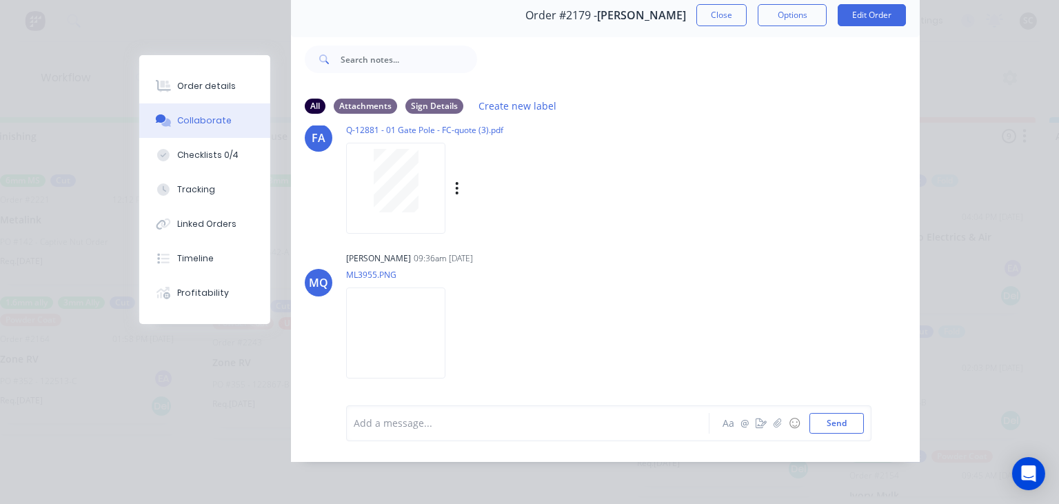
click at [395, 214] on div at bounding box center [395, 188] width 99 height 90
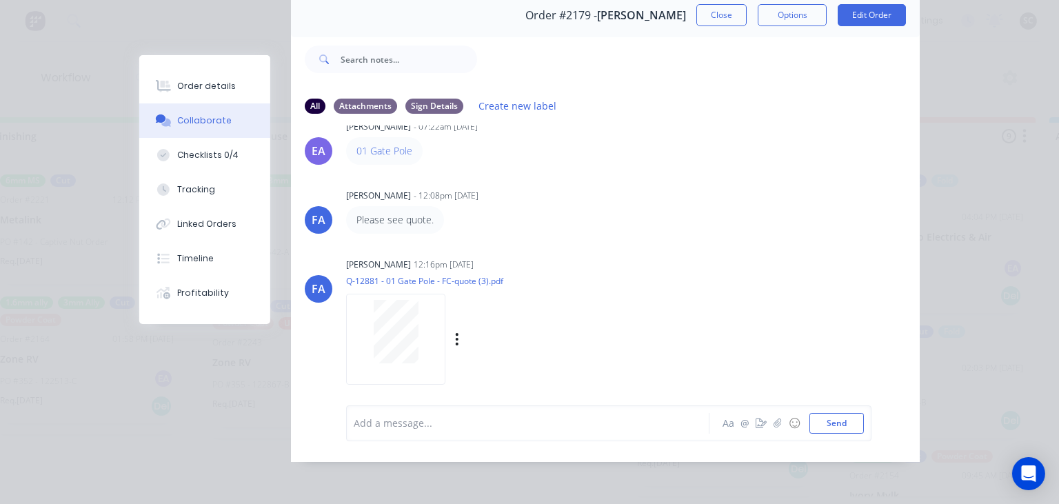
scroll to position [11, 0]
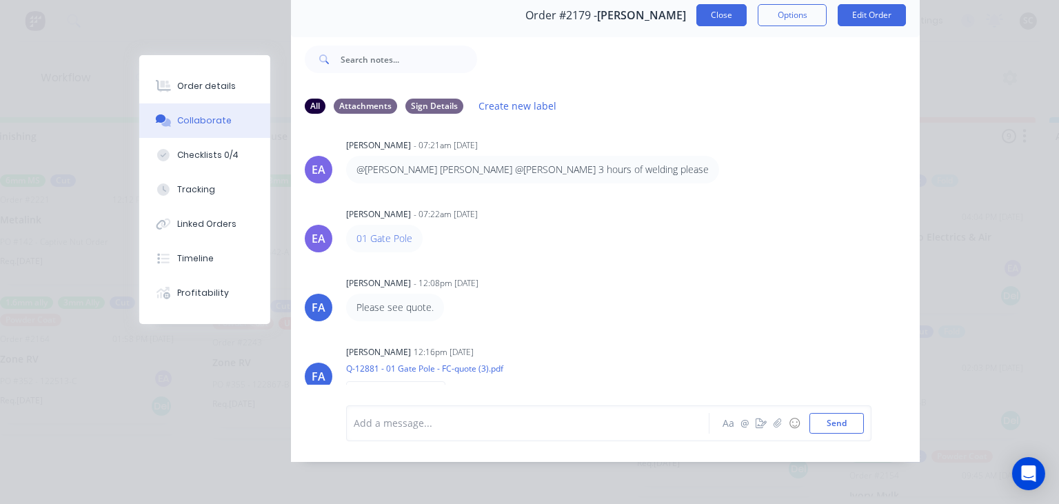
click at [719, 11] on button "Close" at bounding box center [722, 15] width 50 height 22
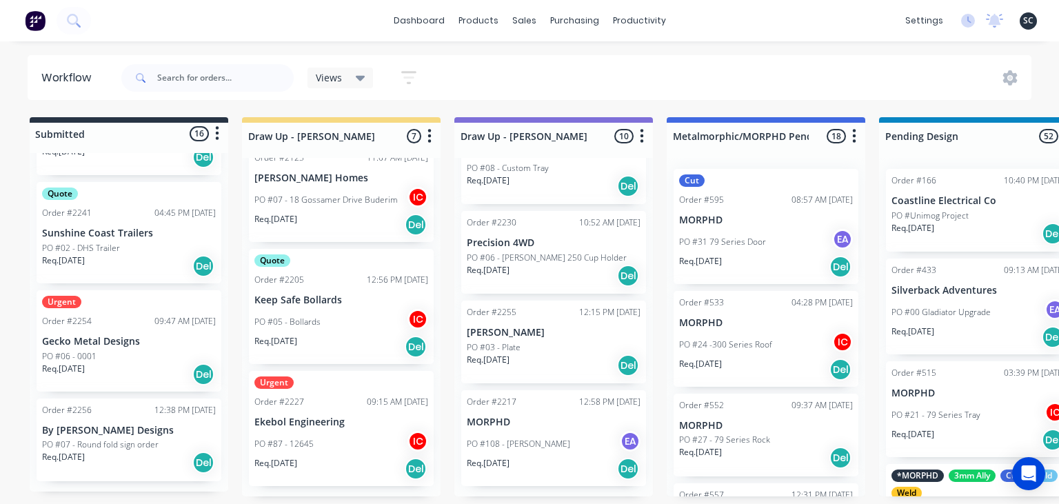
scroll to position [1184, 0]
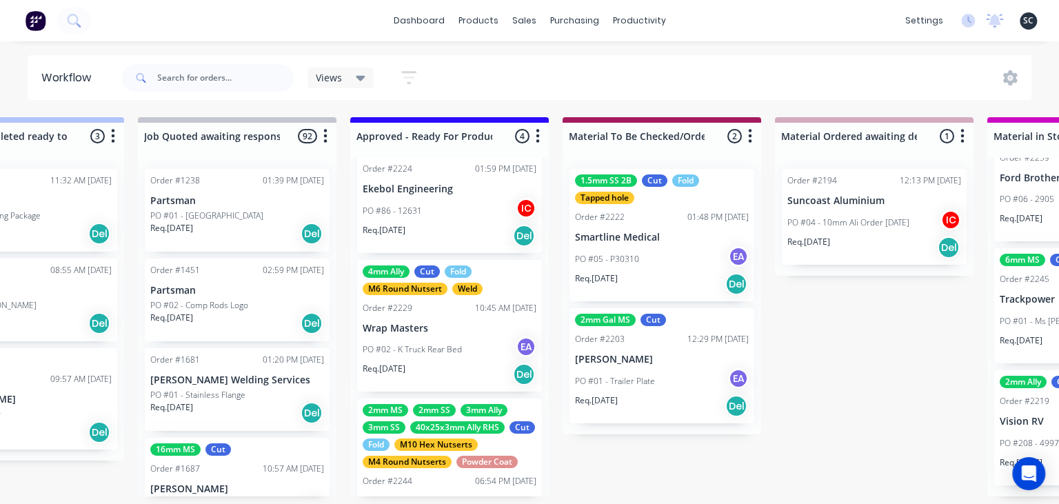
scroll to position [337, 0]
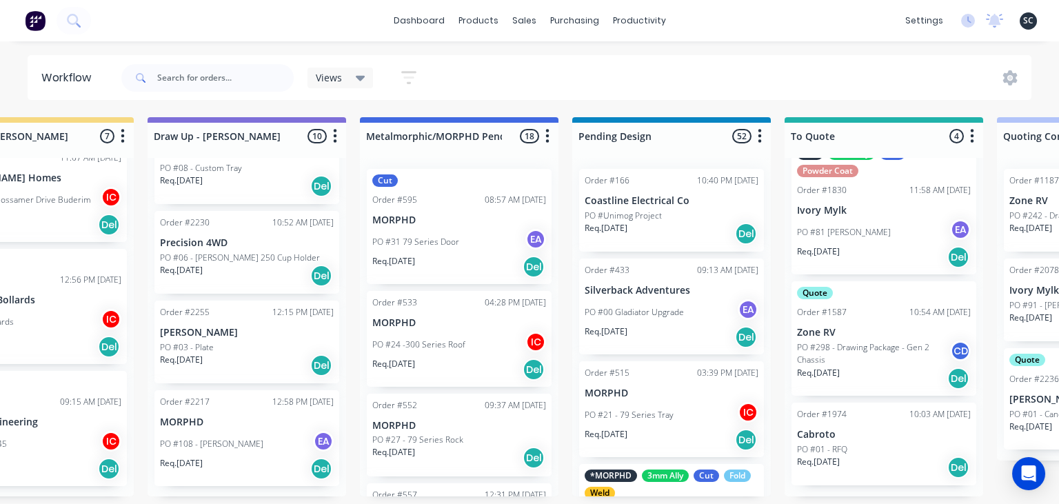
scroll to position [0, 0]
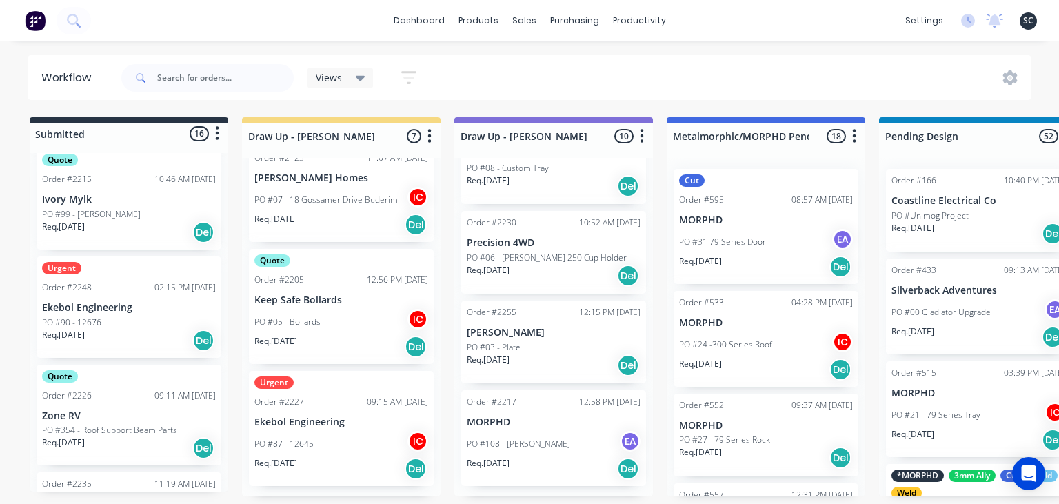
scroll to position [708, 0]
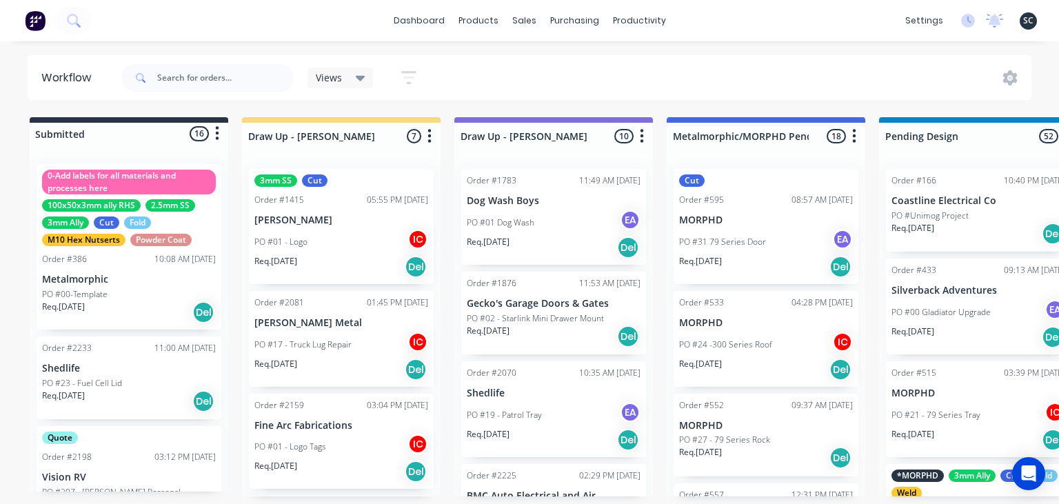
scroll to position [337, 0]
